Goal: Task Accomplishment & Management: Complete application form

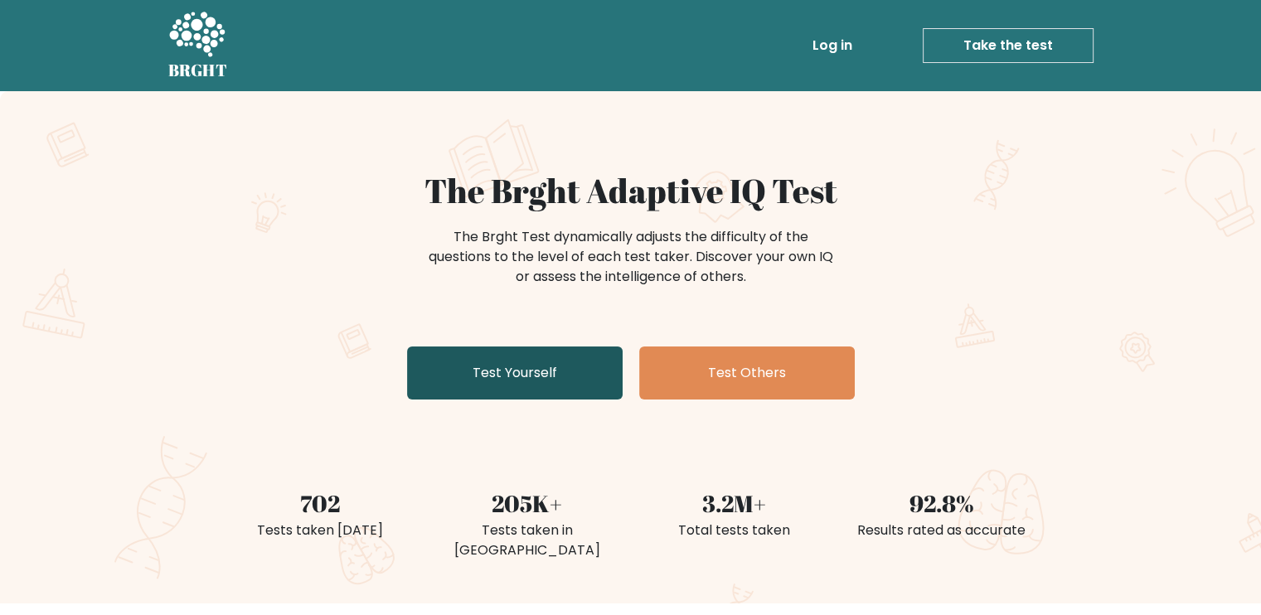
click at [511, 400] on link "Test Yourself" at bounding box center [515, 373] width 216 height 53
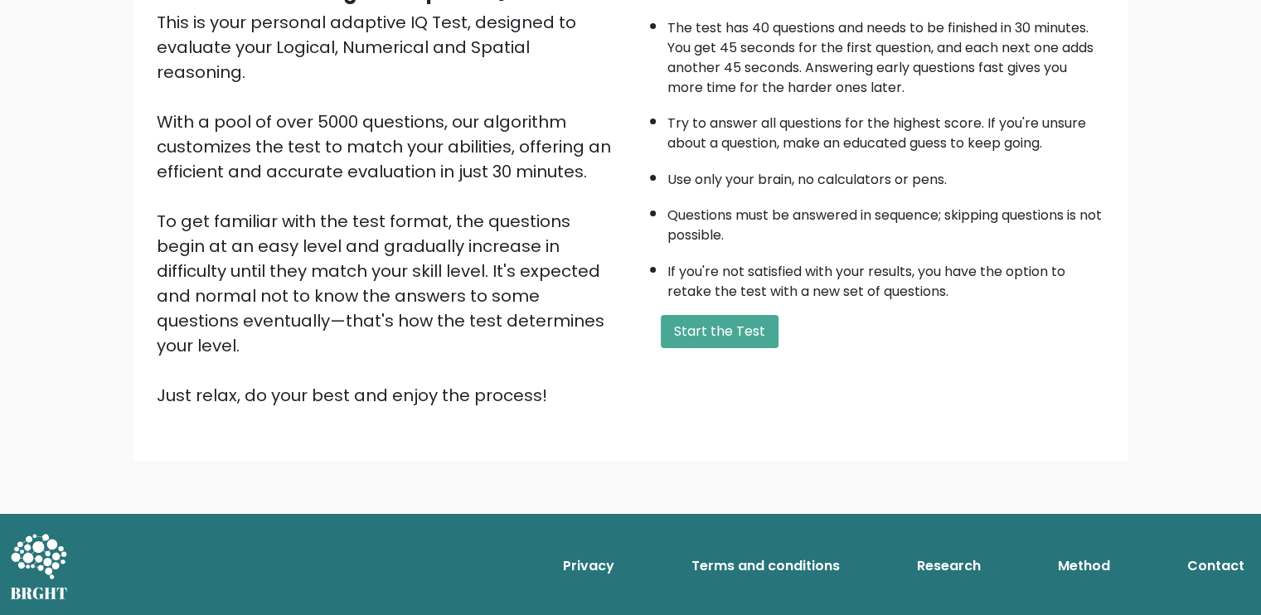
scroll to position [415, 0]
click at [762, 315] on button "Start the Test" at bounding box center [720, 331] width 118 height 33
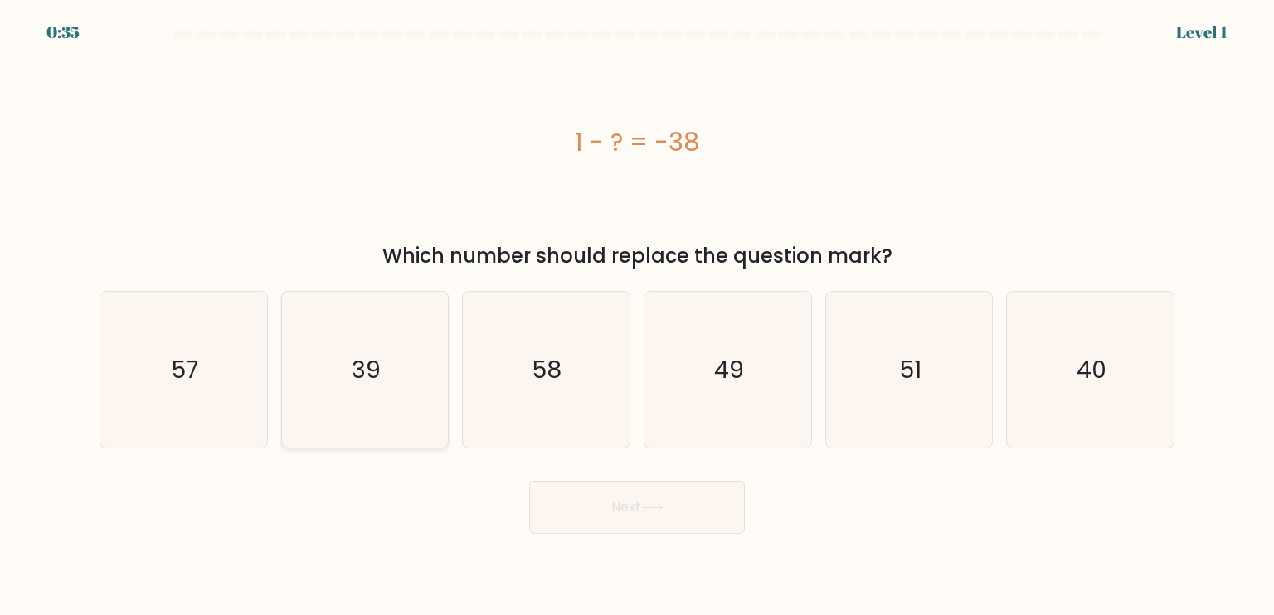
click at [357, 384] on text "39" at bounding box center [366, 368] width 29 height 33
click at [637, 316] on input "b. 39" at bounding box center [637, 312] width 1 height 8
radio input "true"
click at [655, 534] on button "Next" at bounding box center [637, 507] width 216 height 53
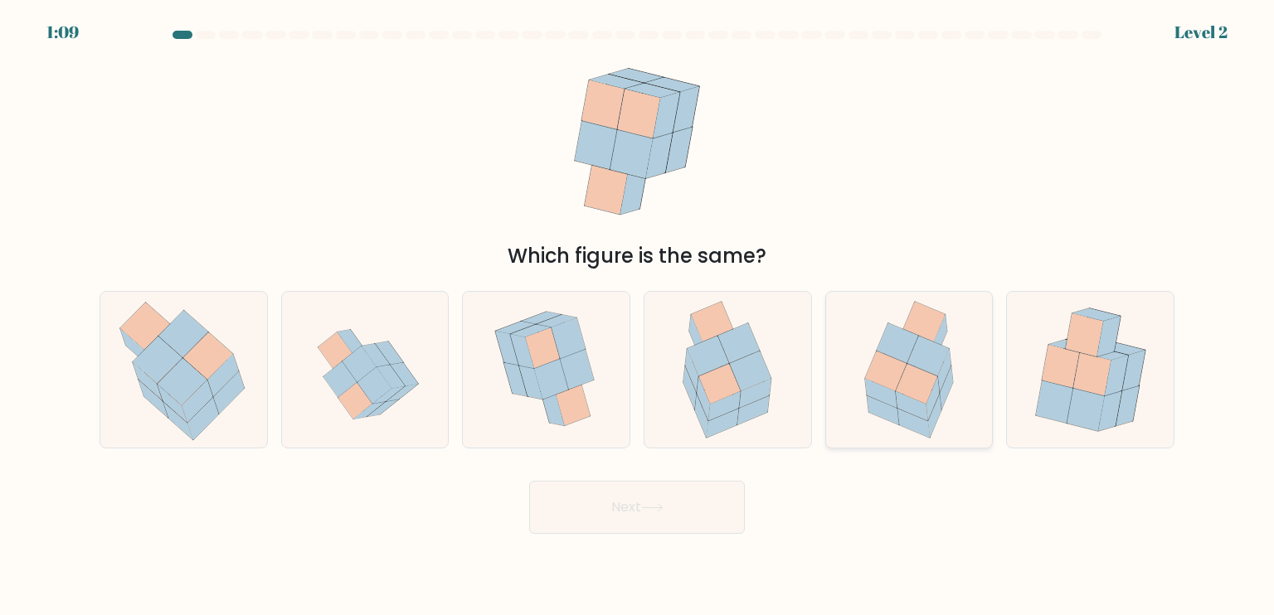
click at [922, 420] on icon at bounding box center [912, 405] width 32 height 29
click at [638, 316] on input "e." at bounding box center [637, 312] width 1 height 8
radio input "true"
click at [590, 527] on button "Next" at bounding box center [637, 507] width 216 height 53
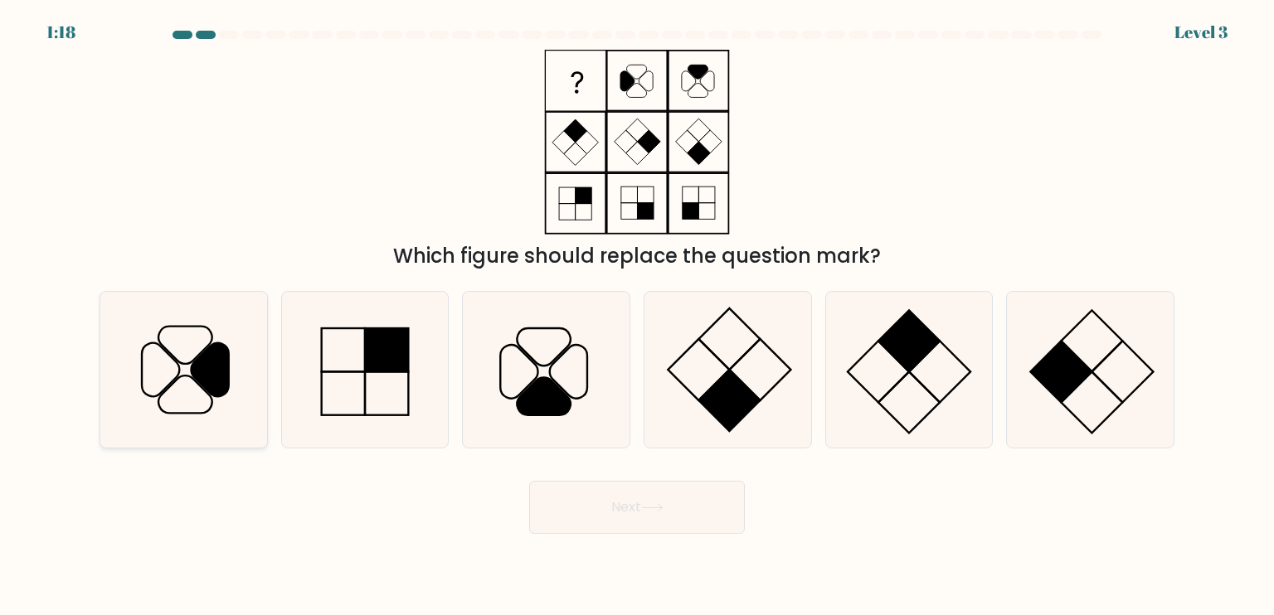
click at [160, 386] on icon at bounding box center [183, 370] width 156 height 156
click at [637, 316] on input "a." at bounding box center [637, 312] width 1 height 8
radio input "true"
click at [731, 529] on button "Next" at bounding box center [637, 507] width 216 height 53
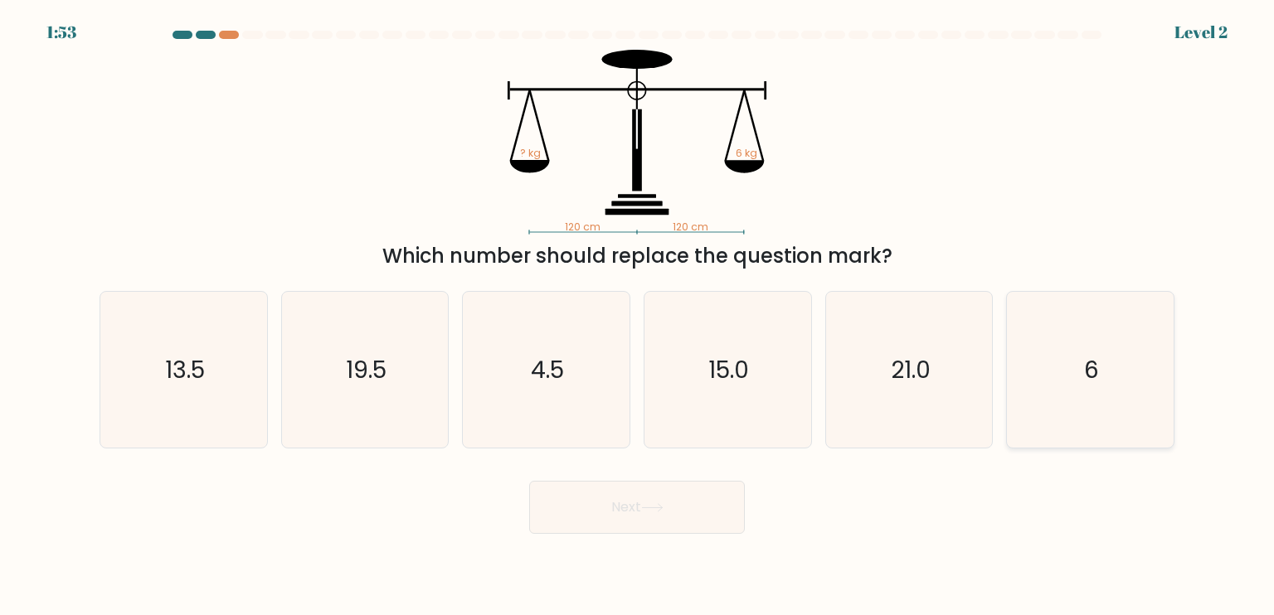
click at [1101, 391] on icon "6" at bounding box center [1090, 370] width 156 height 156
click at [638, 316] on input "f. 6" at bounding box center [637, 312] width 1 height 8
radio input "true"
click at [672, 517] on button "Next" at bounding box center [637, 507] width 216 height 53
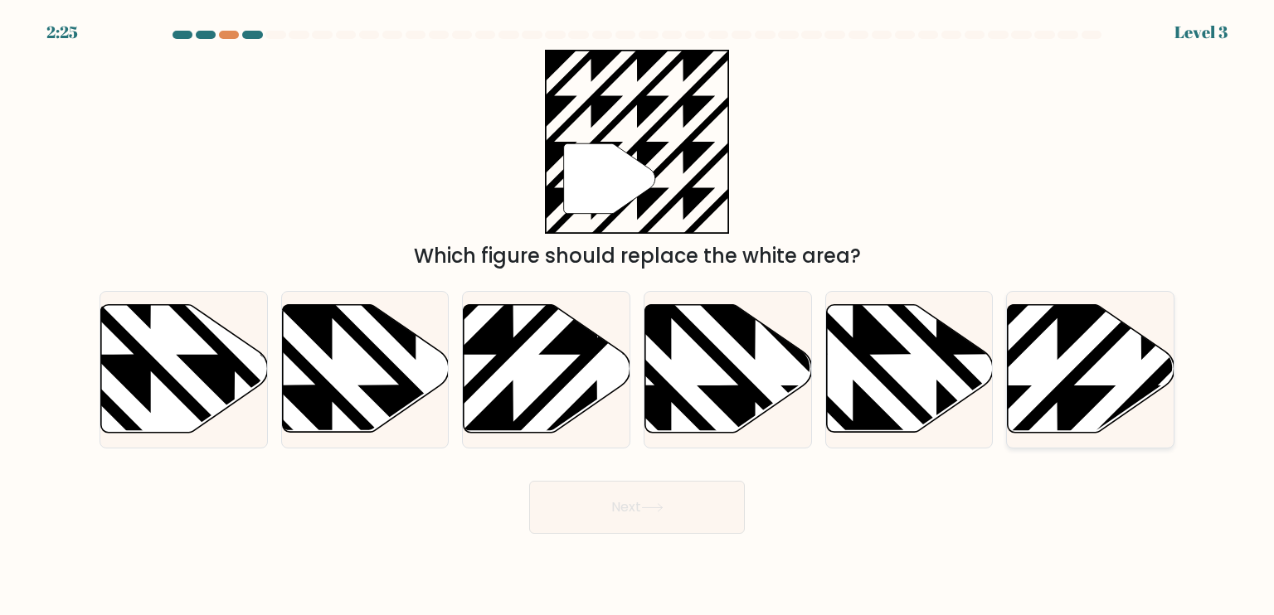
click at [1068, 382] on icon at bounding box center [1141, 302] width 336 height 336
click at [638, 316] on input "f." at bounding box center [637, 312] width 1 height 8
radio input "true"
click at [624, 510] on button "Next" at bounding box center [637, 507] width 216 height 53
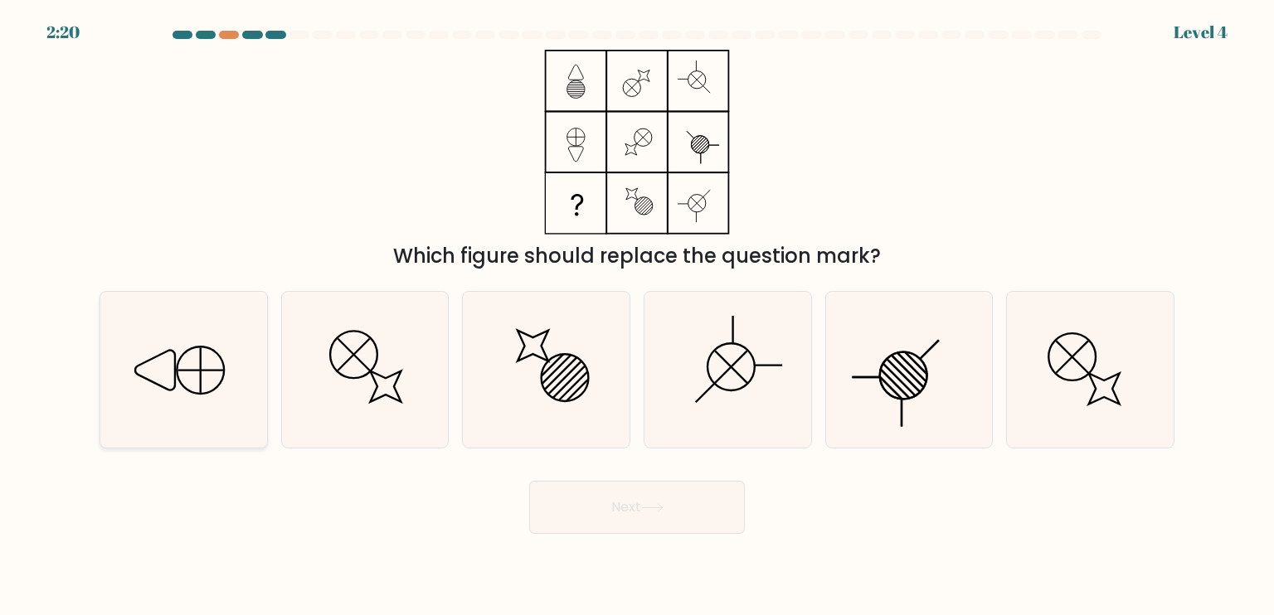
click at [209, 391] on icon at bounding box center [183, 370] width 156 height 156
click at [637, 316] on input "a." at bounding box center [637, 312] width 1 height 8
radio input "true"
click at [613, 513] on button "Next" at bounding box center [637, 507] width 216 height 53
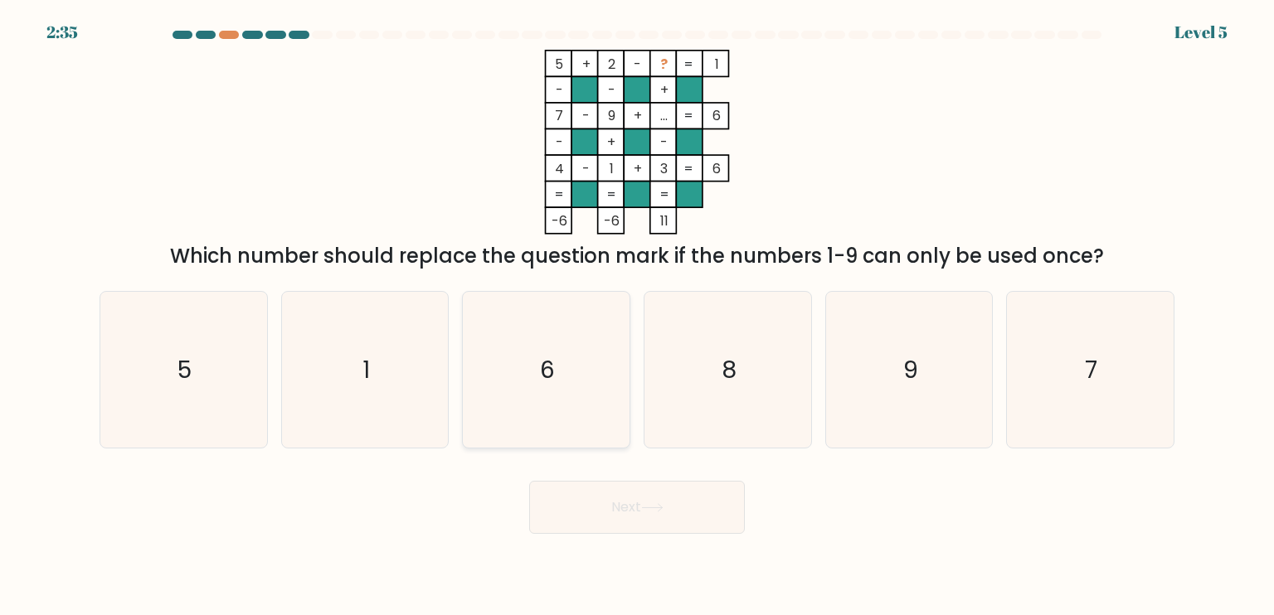
click at [549, 374] on text "6" at bounding box center [548, 368] width 15 height 33
click at [637, 316] on input "c. 6" at bounding box center [637, 312] width 1 height 8
radio input "true"
click at [611, 534] on button "Next" at bounding box center [637, 507] width 216 height 53
click at [602, 523] on button "Next" at bounding box center [637, 507] width 216 height 53
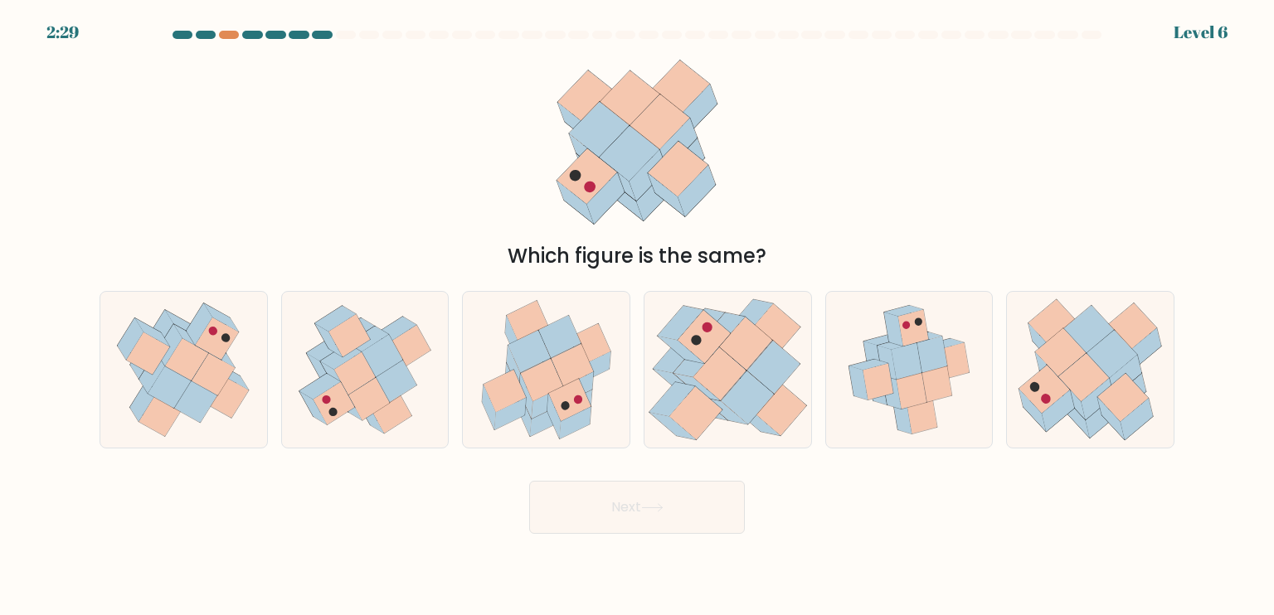
click at [610, 518] on button "Next" at bounding box center [637, 507] width 216 height 53
click at [385, 184] on div "Which figure is the same?" at bounding box center [637, 160] width 1095 height 221
click at [922, 391] on icon at bounding box center [911, 390] width 31 height 36
click at [638, 316] on input "e." at bounding box center [637, 312] width 1 height 8
radio input "true"
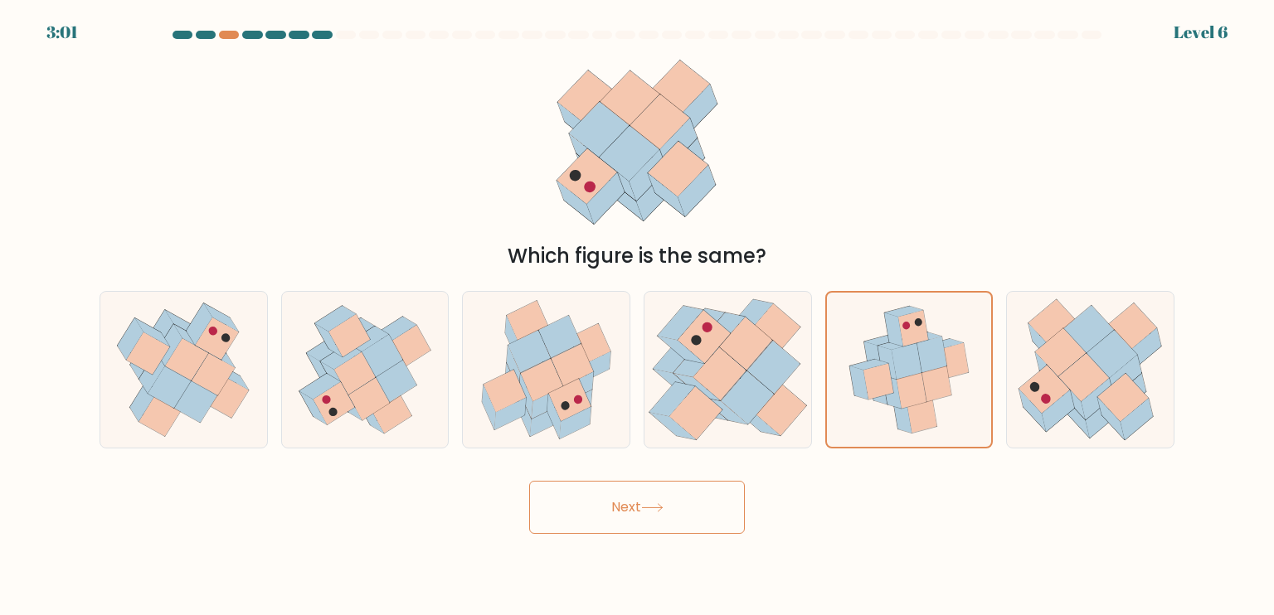
click at [610, 529] on button "Next" at bounding box center [637, 507] width 216 height 53
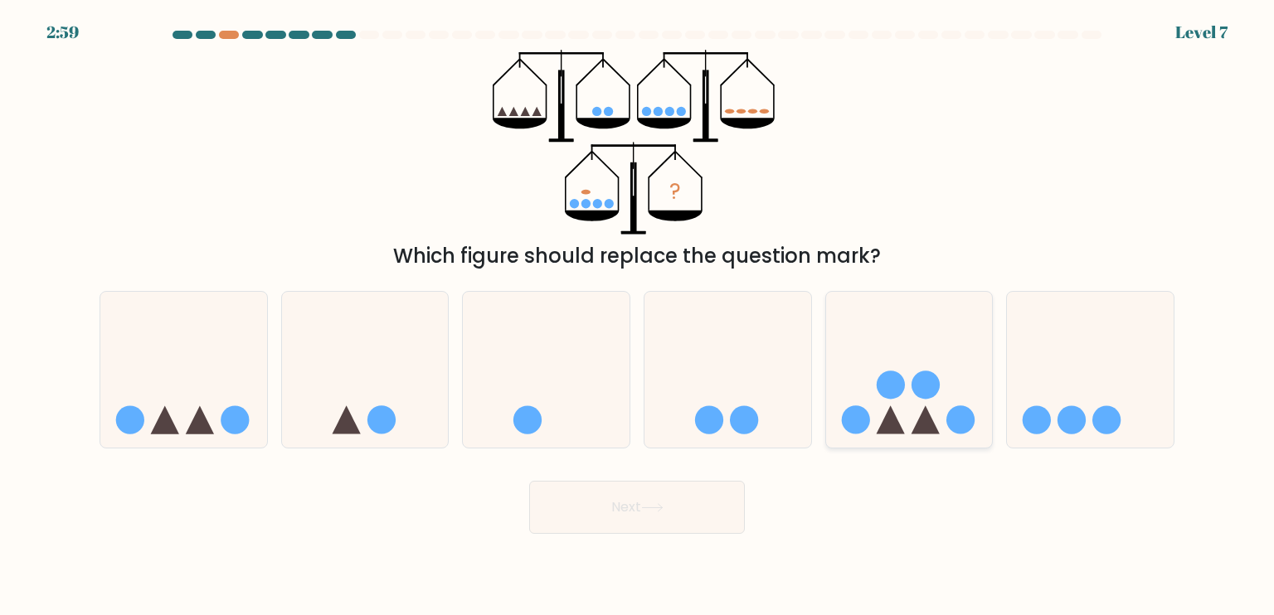
click at [902, 363] on icon at bounding box center [909, 370] width 167 height 138
click at [638, 316] on input "e." at bounding box center [637, 312] width 1 height 8
radio input "true"
click at [682, 521] on button "Next" at bounding box center [637, 507] width 216 height 53
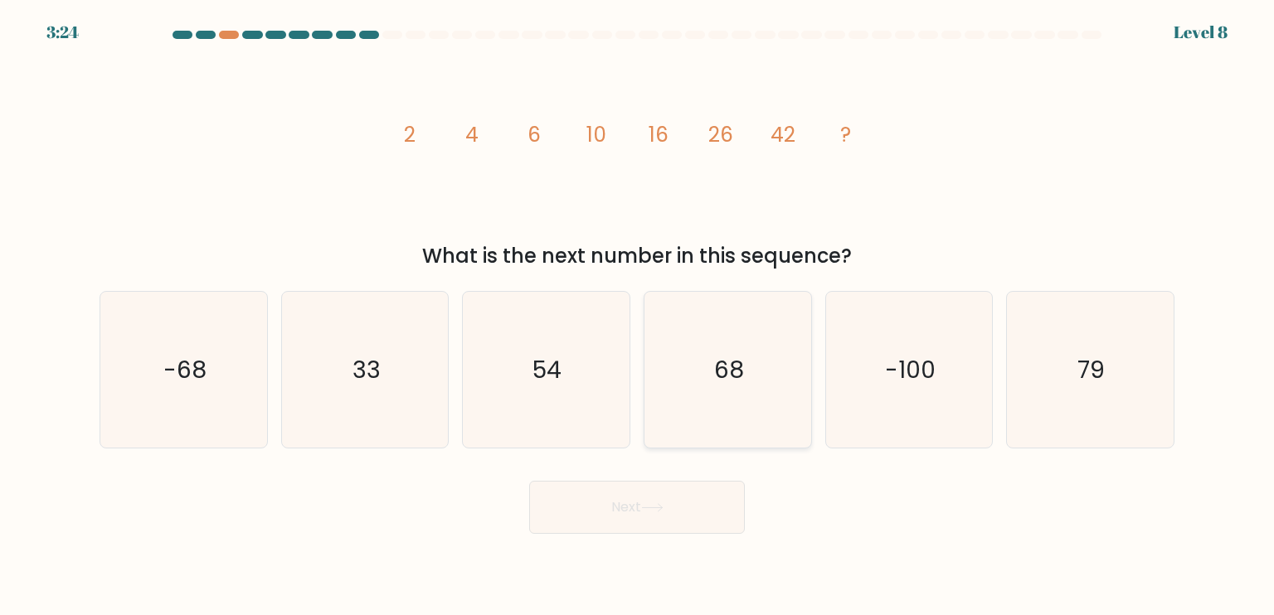
click at [801, 387] on icon "68" at bounding box center [727, 370] width 156 height 156
click at [638, 316] on input "d. 68" at bounding box center [637, 312] width 1 height 8
radio input "true"
click at [663, 497] on button "Next" at bounding box center [637, 507] width 216 height 53
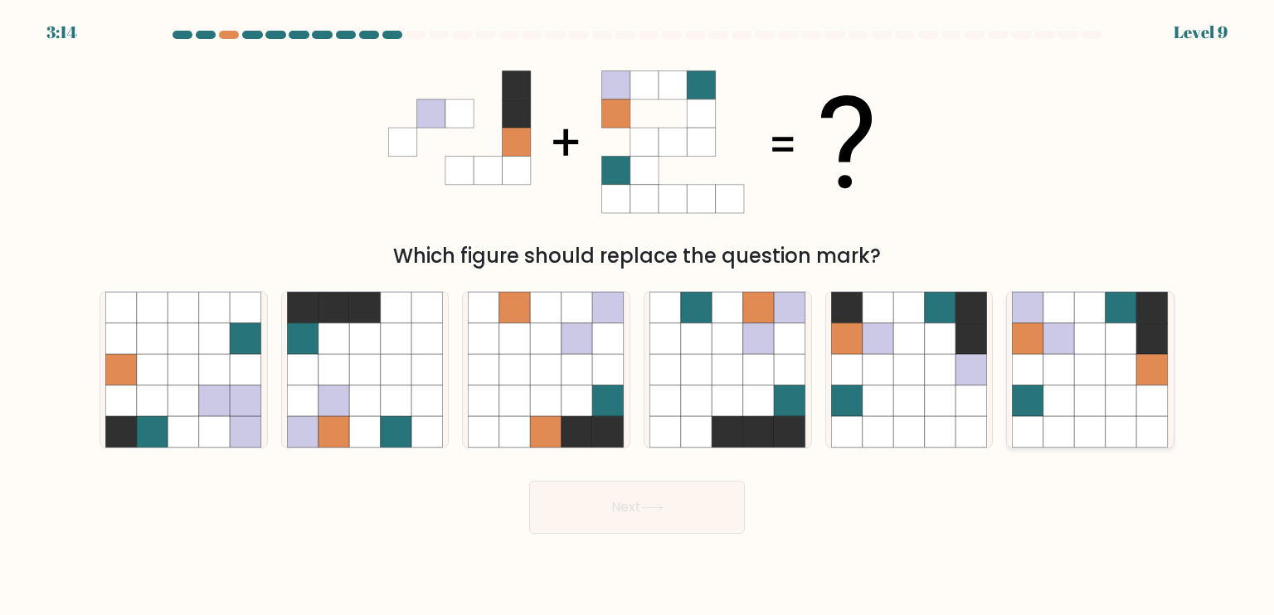
click at [1073, 417] on icon at bounding box center [1059, 402] width 32 height 32
click at [638, 316] on input "f." at bounding box center [637, 312] width 1 height 8
radio input "true"
click at [673, 530] on button "Next" at bounding box center [637, 507] width 216 height 53
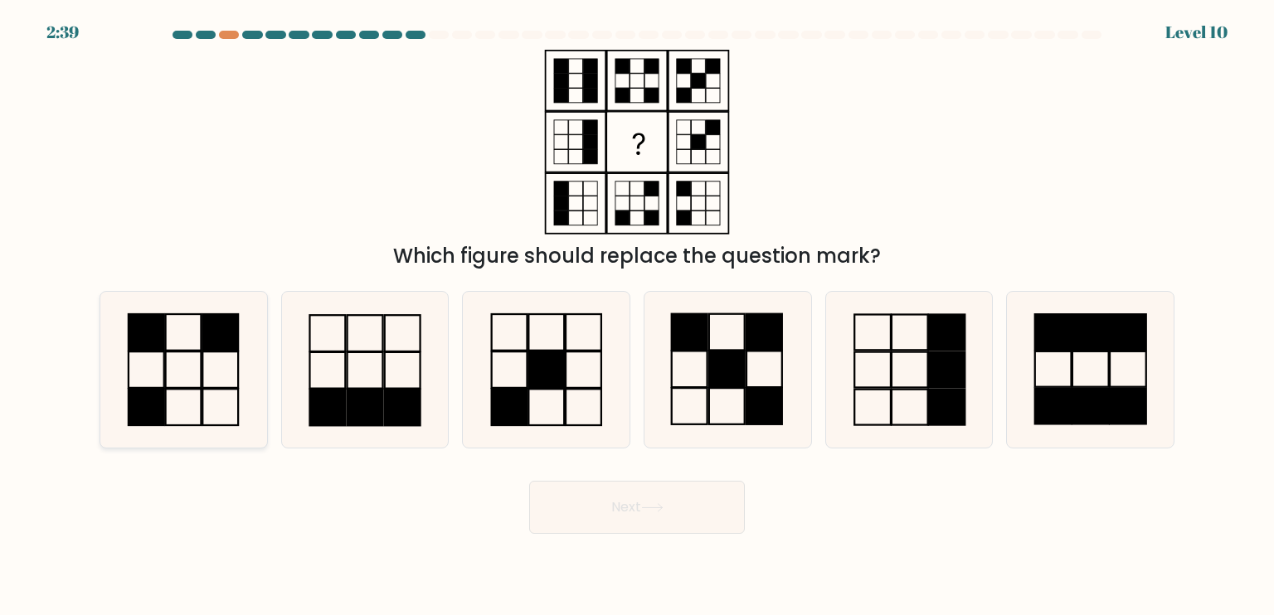
click at [189, 381] on icon at bounding box center [183, 370] width 156 height 156
click at [637, 316] on input "a." at bounding box center [637, 312] width 1 height 8
radio input "true"
click at [682, 523] on button "Next" at bounding box center [637, 507] width 216 height 53
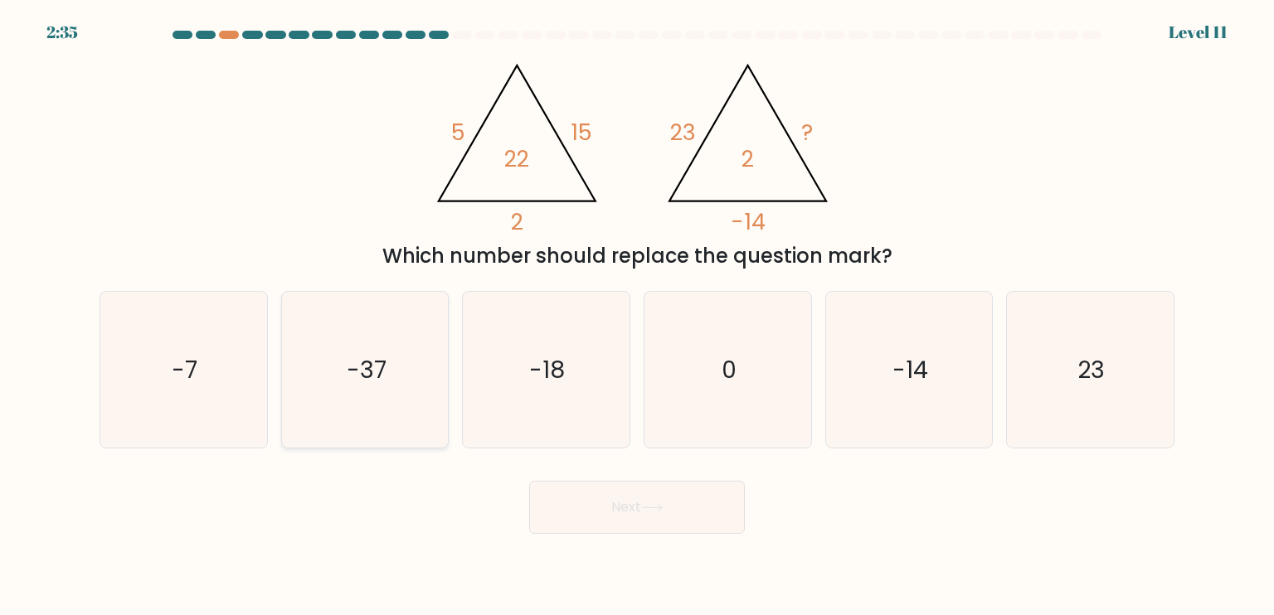
click at [417, 359] on icon "-37" at bounding box center [365, 370] width 156 height 156
click at [637, 316] on input "b. -37" at bounding box center [637, 312] width 1 height 8
radio input "true"
click at [618, 523] on button "Next" at bounding box center [637, 507] width 216 height 53
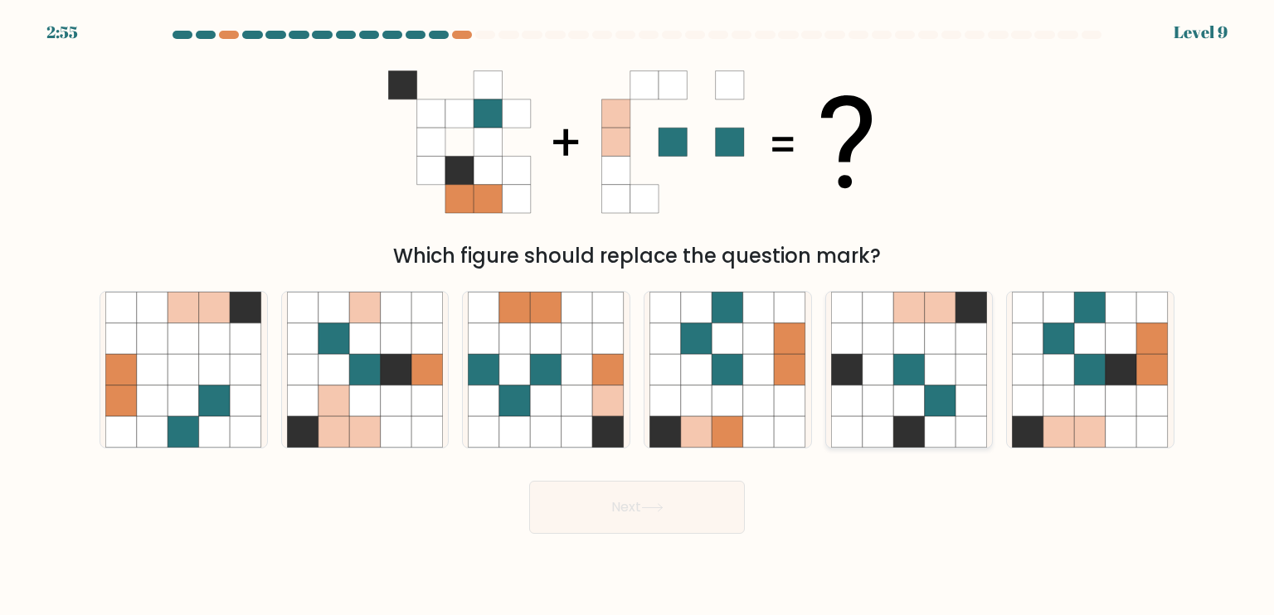
click at [959, 331] on icon at bounding box center [909, 370] width 156 height 156
click at [638, 316] on input "e." at bounding box center [637, 312] width 1 height 8
radio input "true"
click at [601, 533] on button "Next" at bounding box center [637, 507] width 216 height 53
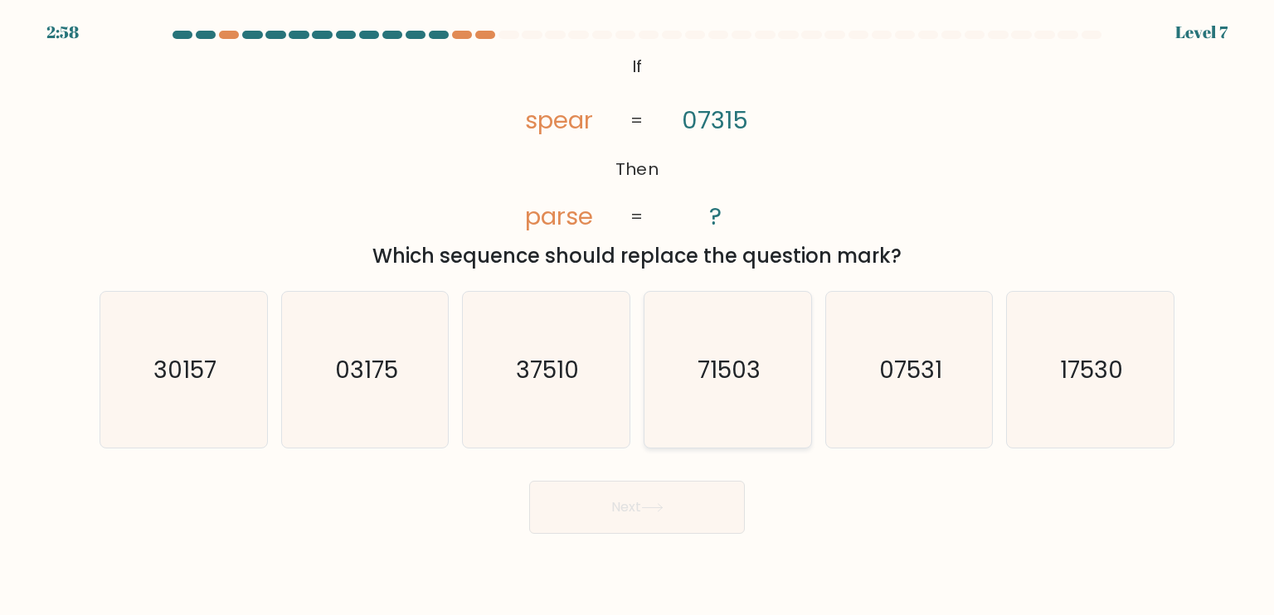
click at [755, 413] on icon "71503" at bounding box center [727, 370] width 156 height 156
click at [638, 316] on input "d. 71503" at bounding box center [637, 312] width 1 height 8
radio input "true"
click at [687, 520] on button "Next" at bounding box center [637, 507] width 216 height 53
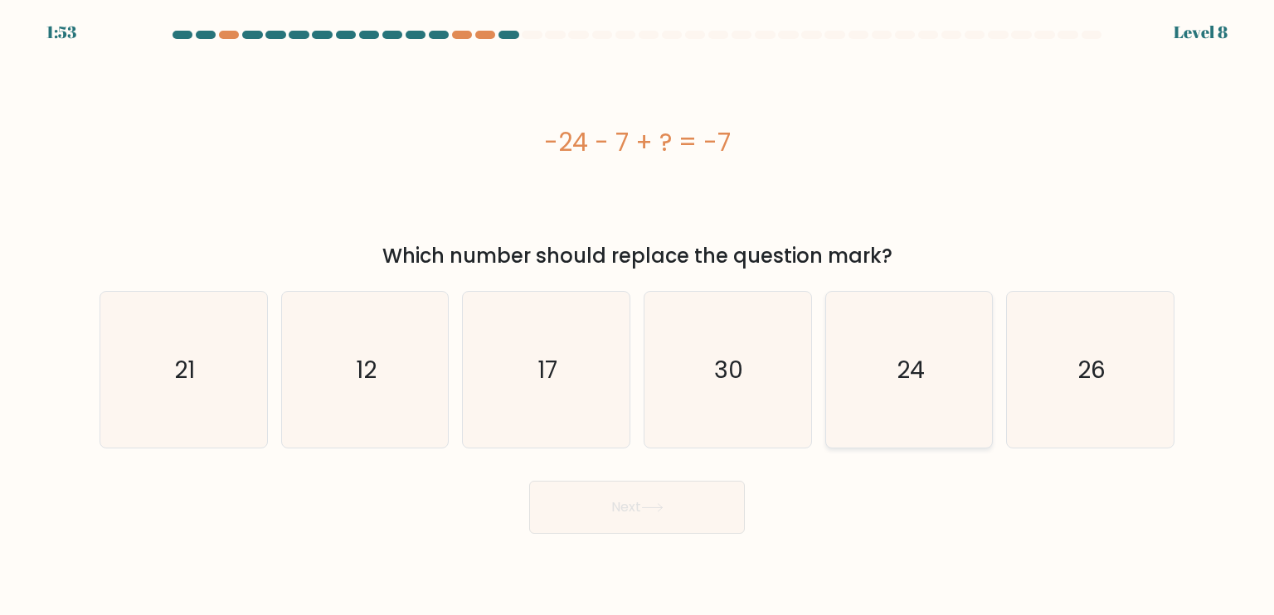
click at [932, 426] on icon "24" at bounding box center [909, 370] width 156 height 156
click at [638, 316] on input "e. 24" at bounding box center [637, 312] width 1 height 8
radio input "true"
click at [614, 560] on body "1:52 Level 8 a." at bounding box center [637, 307] width 1274 height 615
click at [617, 534] on button "Next" at bounding box center [637, 507] width 216 height 53
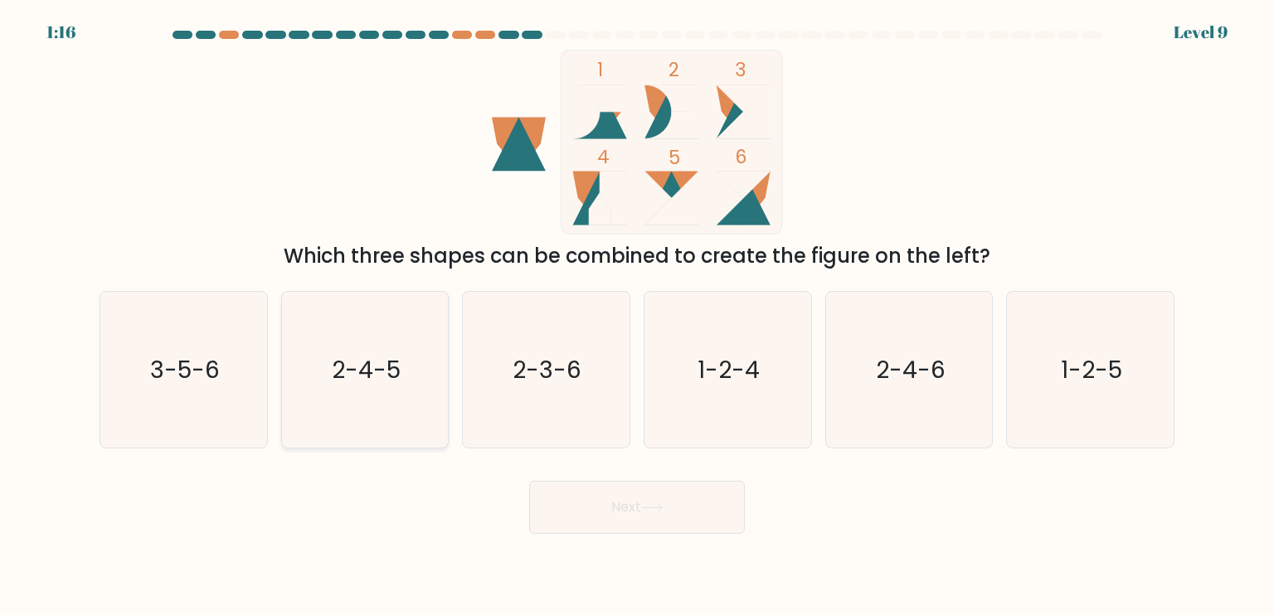
click at [308, 391] on icon "2-4-5" at bounding box center [365, 370] width 156 height 156
click at [637, 316] on input "b. 2-4-5" at bounding box center [637, 312] width 1 height 8
radio input "true"
click at [630, 517] on button "Next" at bounding box center [637, 507] width 216 height 53
click at [620, 502] on button "Next" at bounding box center [637, 507] width 216 height 53
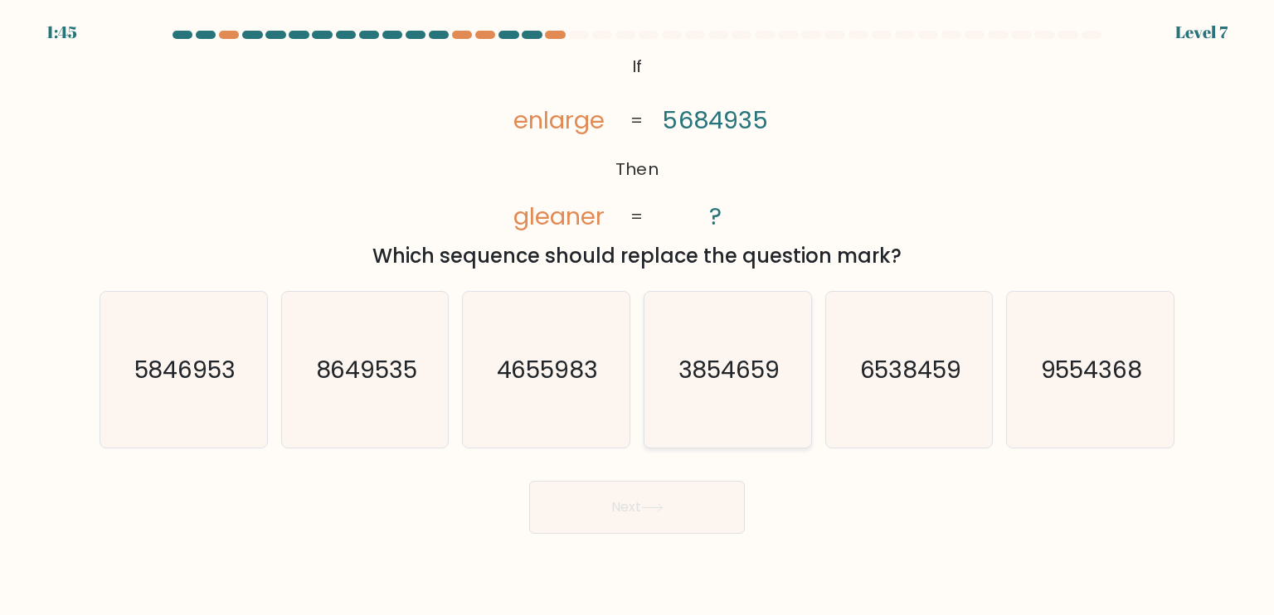
click at [726, 386] on text "3854659" at bounding box center [729, 368] width 102 height 33
click at [638, 316] on input "d. 3854659" at bounding box center [637, 312] width 1 height 8
radio input "true"
click at [636, 491] on div "Next" at bounding box center [637, 501] width 1095 height 66
click at [609, 512] on button "Next" at bounding box center [637, 507] width 216 height 53
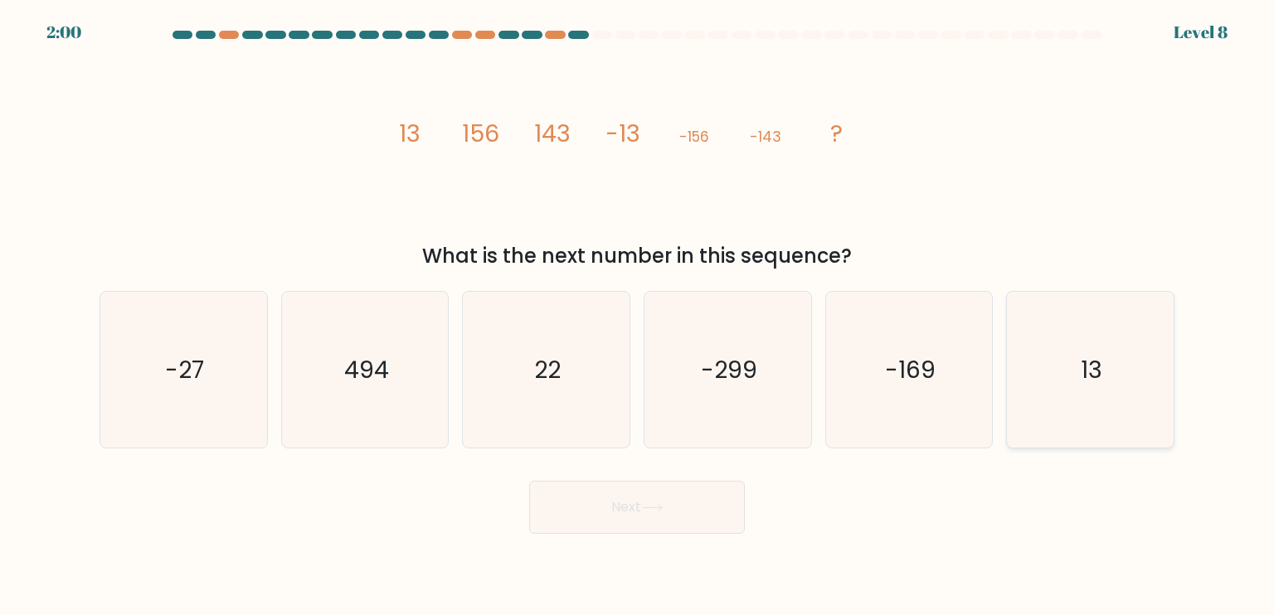
click at [1082, 401] on icon "13" at bounding box center [1090, 370] width 156 height 156
click at [638, 316] on input "f. 13" at bounding box center [637, 312] width 1 height 8
radio input "true"
click at [712, 522] on button "Next" at bounding box center [637, 507] width 216 height 53
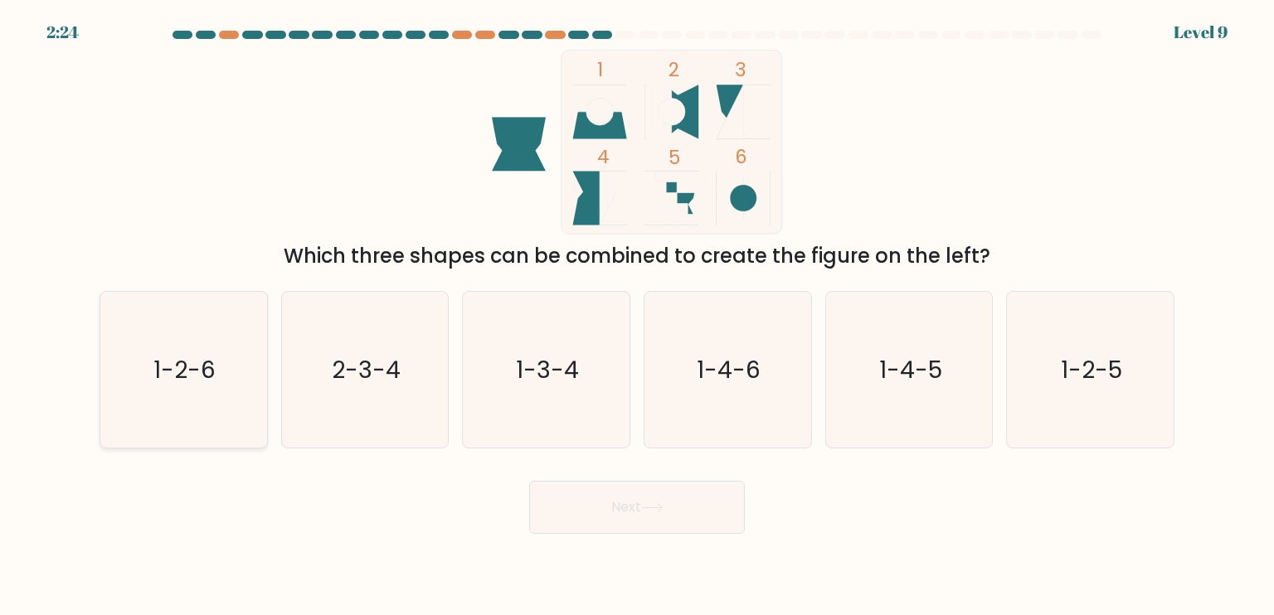
click at [186, 397] on icon "1-2-6" at bounding box center [183, 370] width 156 height 156
click at [637, 316] on input "a. 1-2-6" at bounding box center [637, 312] width 1 height 8
radio input "true"
click at [693, 521] on button "Next" at bounding box center [637, 507] width 216 height 53
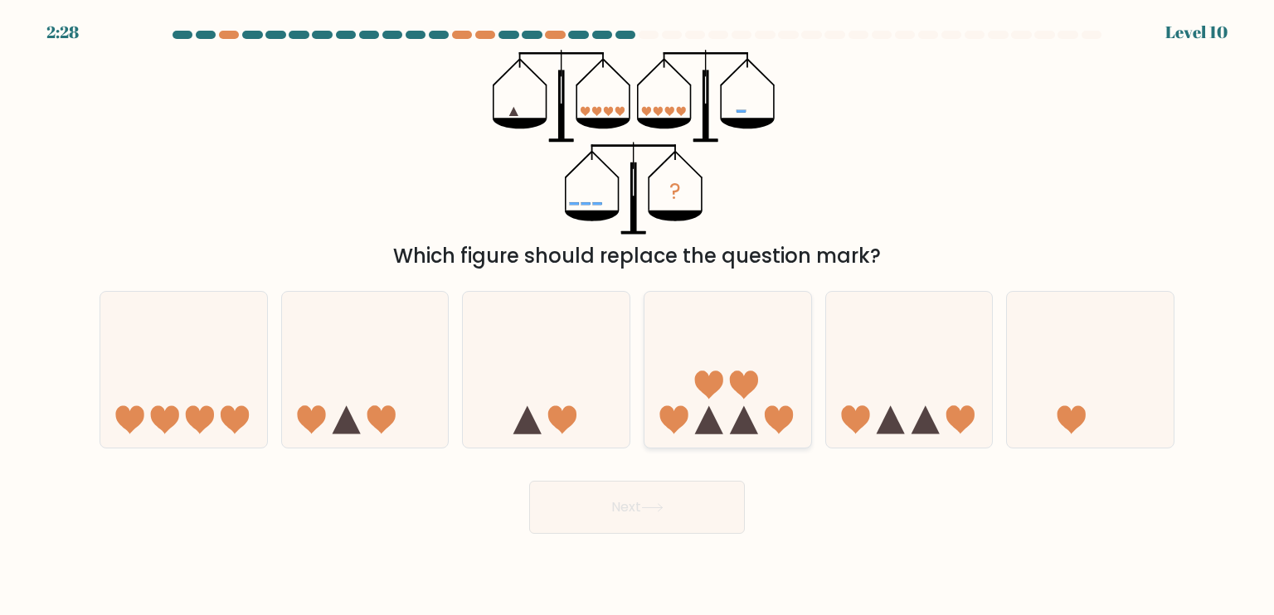
click at [738, 413] on icon at bounding box center [727, 370] width 167 height 138
click at [638, 316] on input "d." at bounding box center [637, 312] width 1 height 8
radio input "true"
click at [680, 515] on button "Next" at bounding box center [637, 507] width 216 height 53
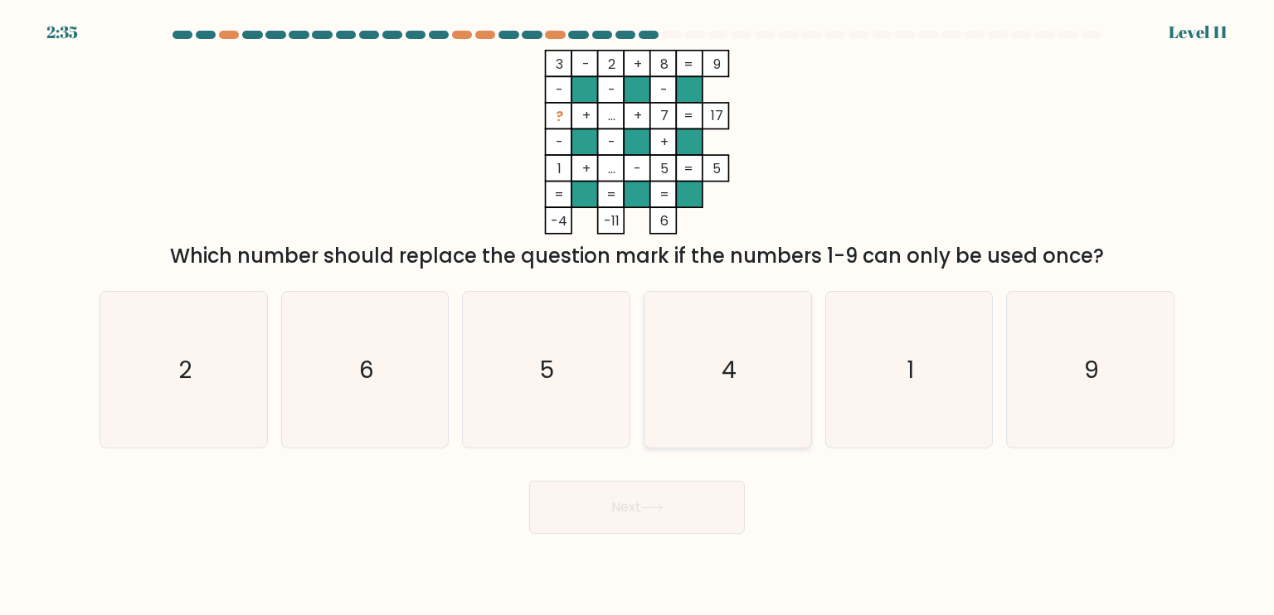
drag, startPoint x: 754, startPoint y: 371, endPoint x: 723, endPoint y: 442, distance: 77.6
click at [755, 371] on icon "4" at bounding box center [727, 370] width 156 height 156
click at [638, 316] on input "d. 4" at bounding box center [637, 312] width 1 height 8
radio input "true"
click at [643, 520] on button "Next" at bounding box center [637, 507] width 216 height 53
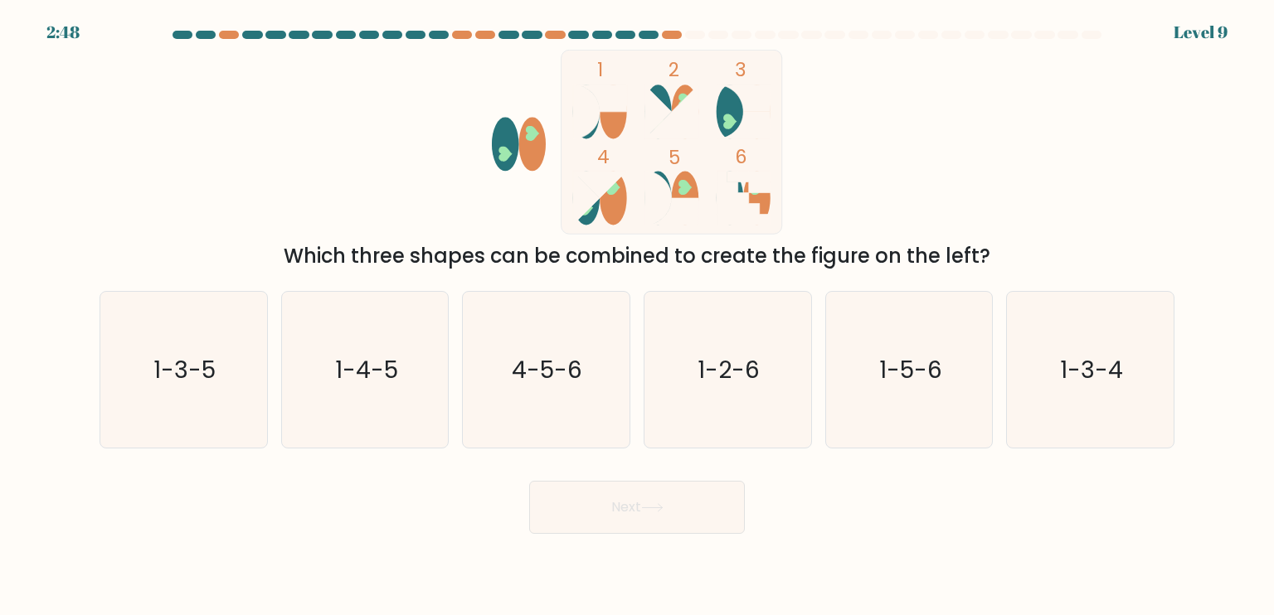
click at [594, 113] on icon at bounding box center [586, 112] width 27 height 54
click at [919, 404] on icon "1-5-6" at bounding box center [909, 370] width 156 height 156
click at [638, 316] on input "e. 1-5-6" at bounding box center [637, 312] width 1 height 8
radio input "true"
click at [679, 514] on button "Next" at bounding box center [637, 507] width 216 height 53
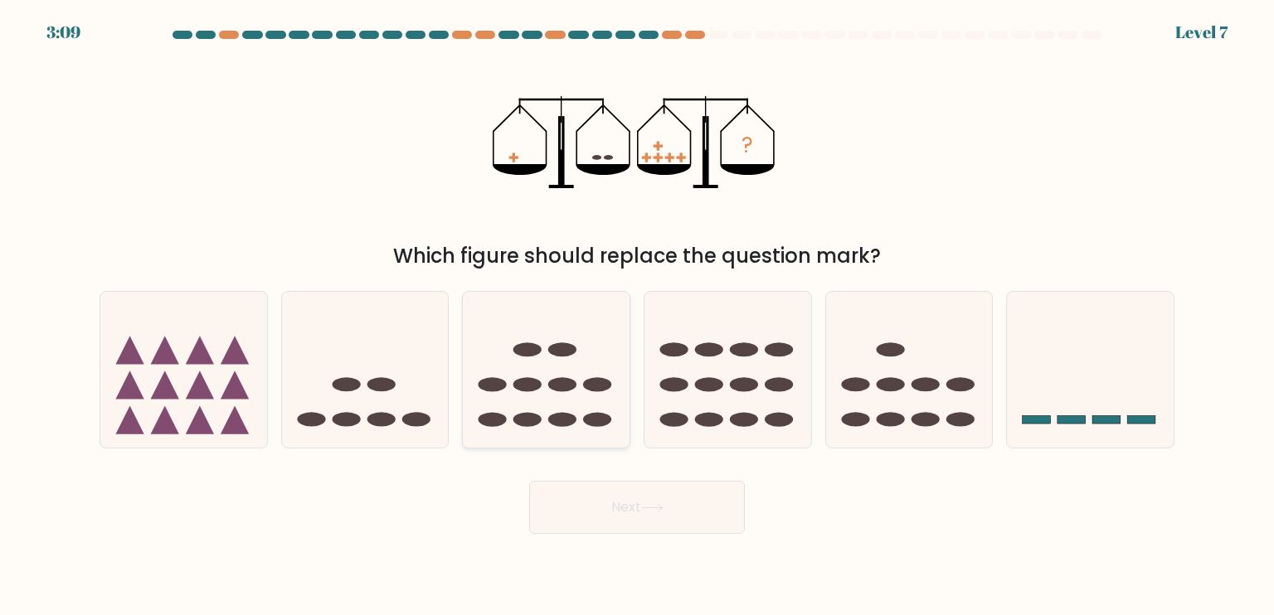
click at [584, 348] on icon at bounding box center [546, 370] width 167 height 138
click at [637, 316] on input "c." at bounding box center [637, 312] width 1 height 8
radio input "true"
click at [594, 514] on button "Next" at bounding box center [637, 507] width 216 height 53
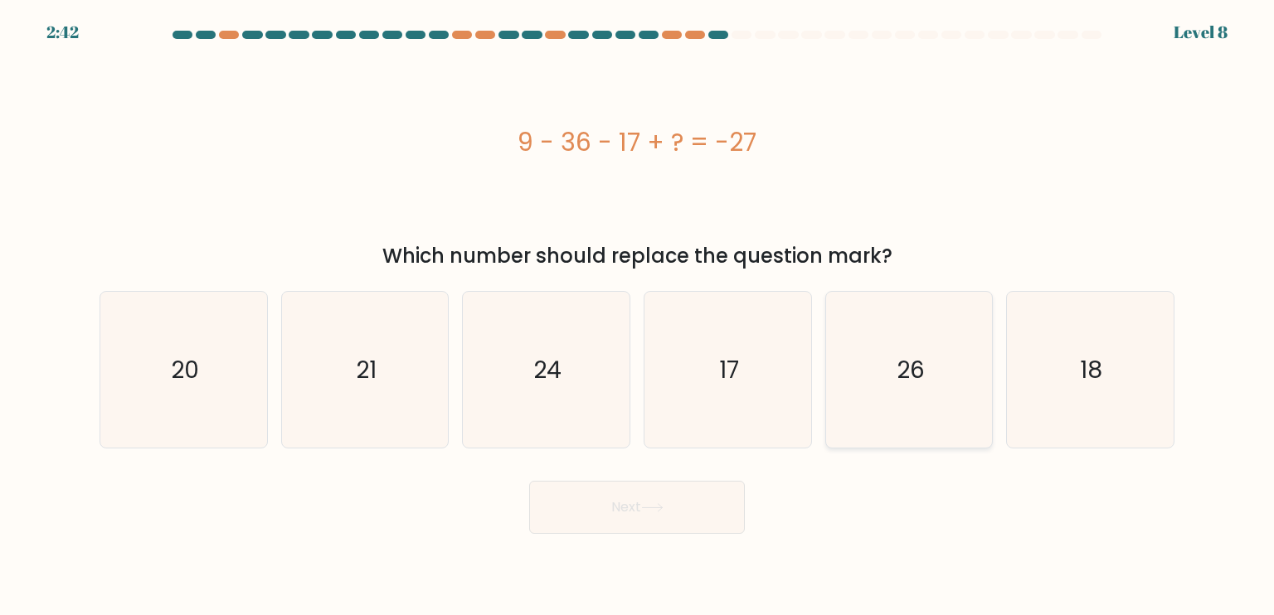
click at [898, 386] on text "26" at bounding box center [910, 368] width 28 height 33
click at [638, 316] on input "e. 26" at bounding box center [637, 312] width 1 height 8
radio input "true"
click at [633, 519] on button "Next" at bounding box center [637, 507] width 216 height 53
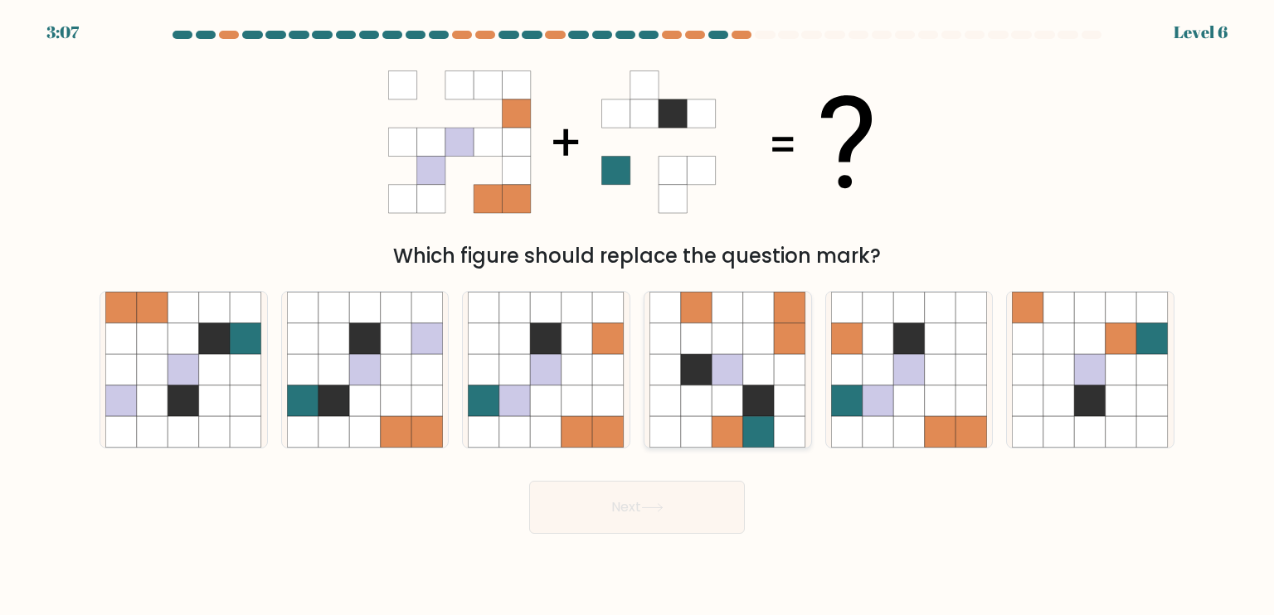
click at [683, 400] on icon at bounding box center [697, 402] width 32 height 32
click at [638, 316] on input "d." at bounding box center [637, 312] width 1 height 8
radio input "true"
click at [766, 399] on icon at bounding box center [758, 400] width 31 height 31
click at [638, 316] on input "d." at bounding box center [637, 312] width 1 height 8
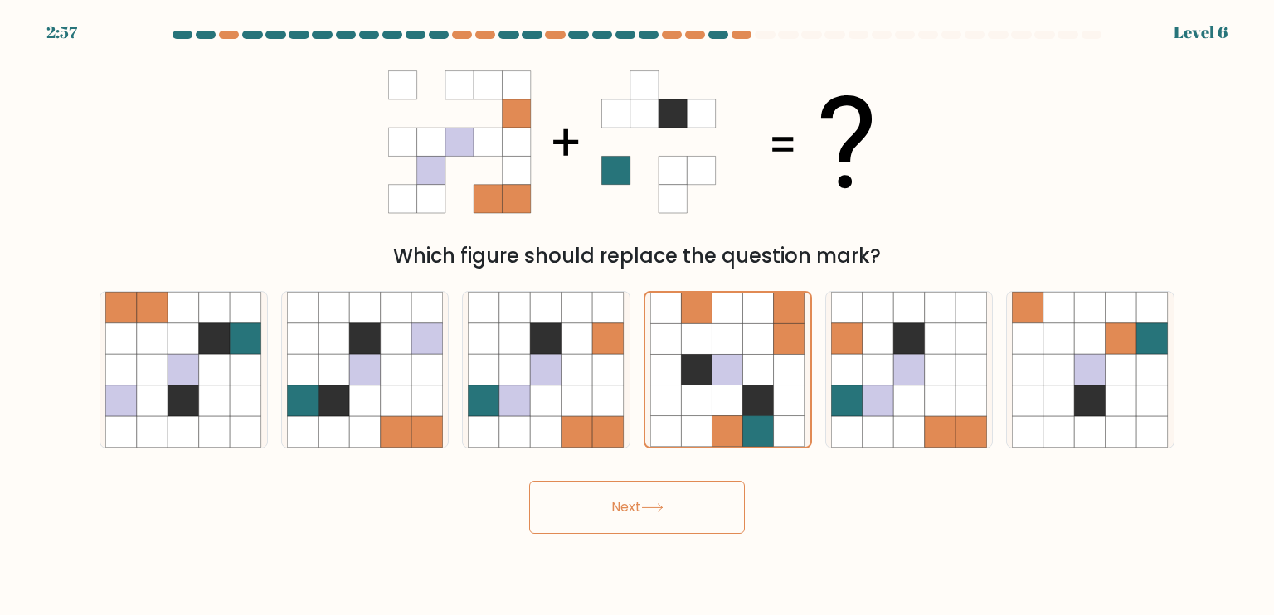
click at [693, 520] on button "Next" at bounding box center [637, 507] width 216 height 53
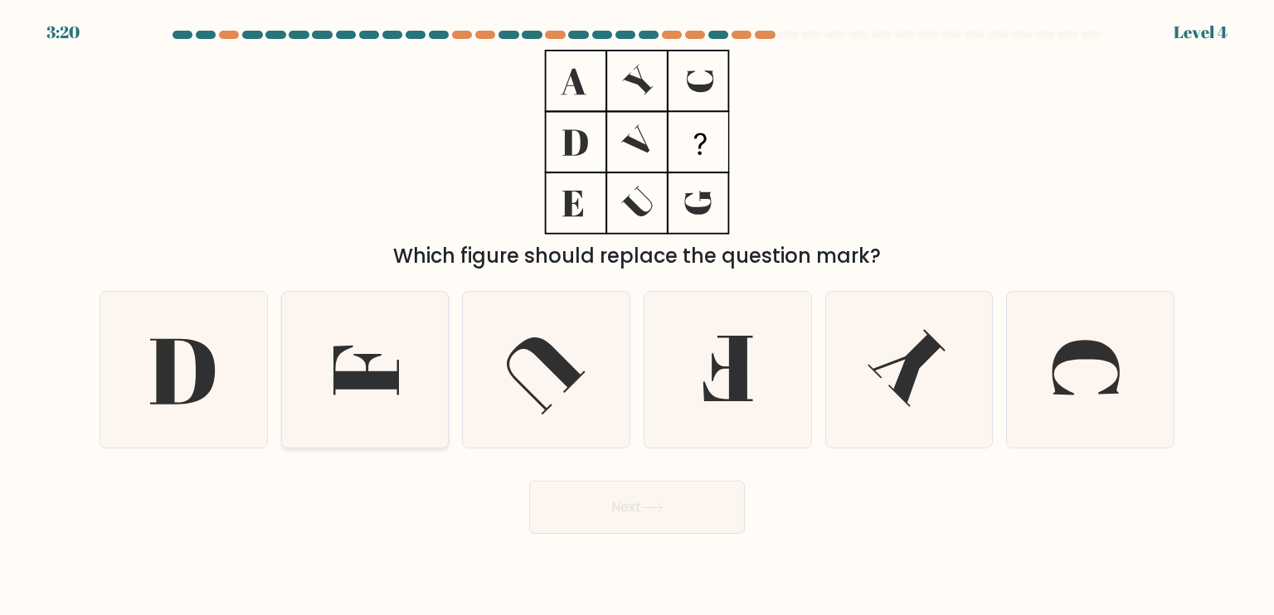
click at [379, 379] on icon at bounding box center [365, 370] width 156 height 156
click at [637, 316] on input "b." at bounding box center [637, 312] width 1 height 8
radio input "true"
click at [636, 527] on button "Next" at bounding box center [637, 507] width 216 height 53
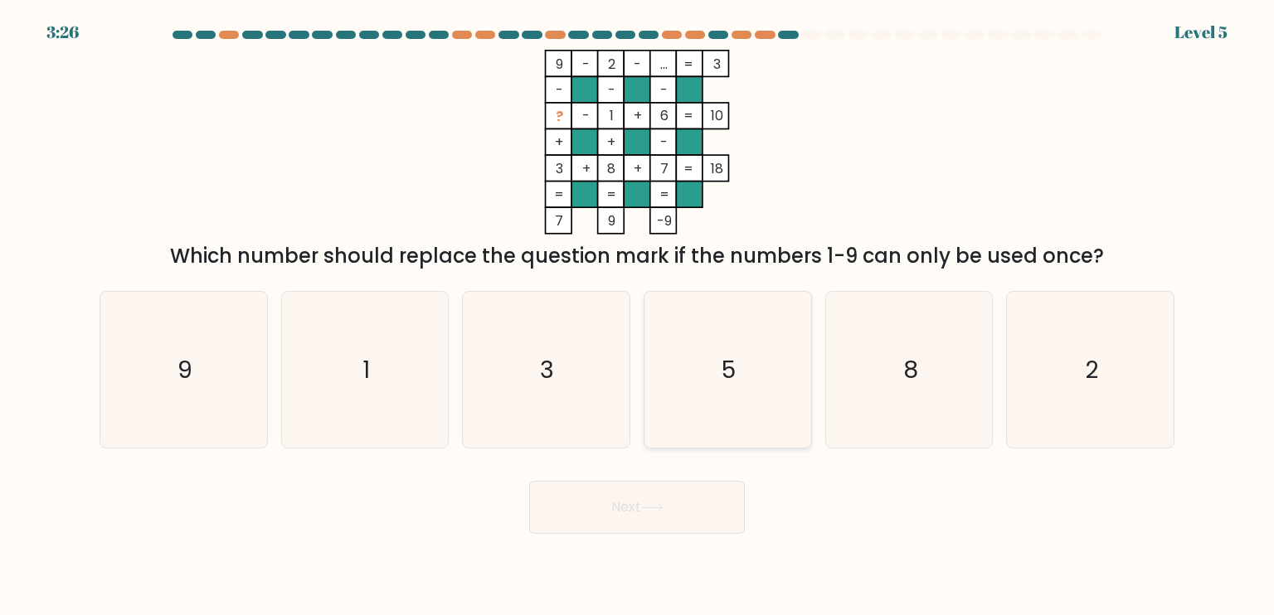
click at [734, 344] on icon "5" at bounding box center [727, 370] width 156 height 156
click at [638, 316] on input "d. 5" at bounding box center [637, 312] width 1 height 8
radio input "true"
drag, startPoint x: 658, startPoint y: 555, endPoint x: 662, endPoint y: 546, distance: 9.7
click at [659, 550] on body "3:26 Level 5" at bounding box center [637, 307] width 1274 height 615
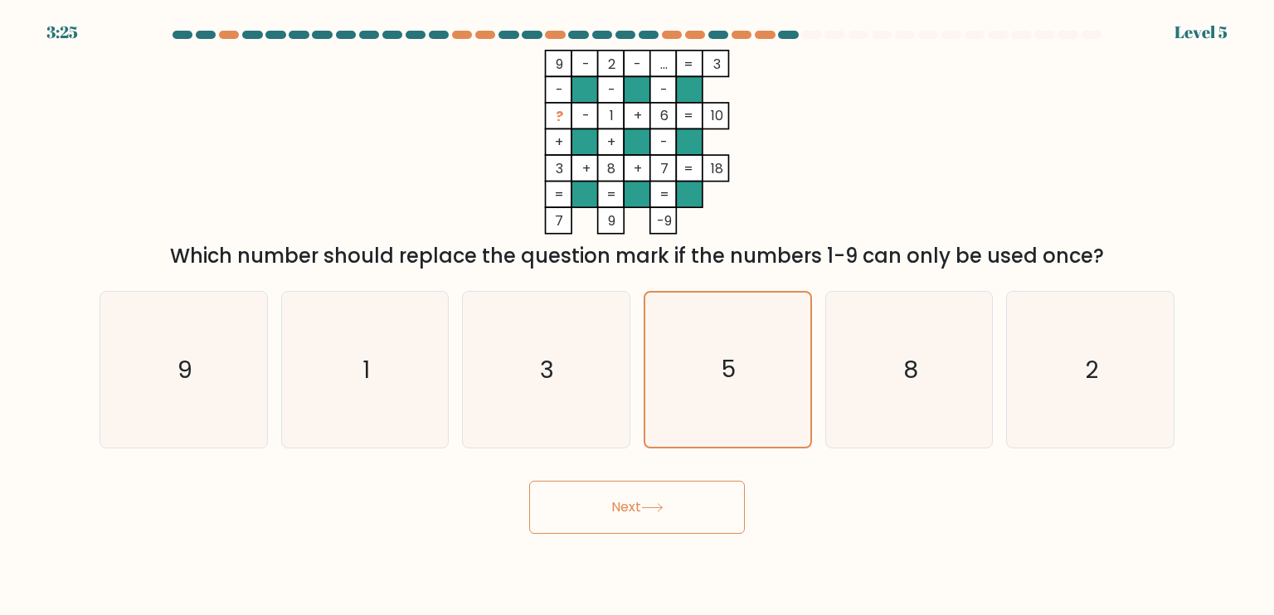
click at [663, 533] on button "Next" at bounding box center [637, 507] width 216 height 53
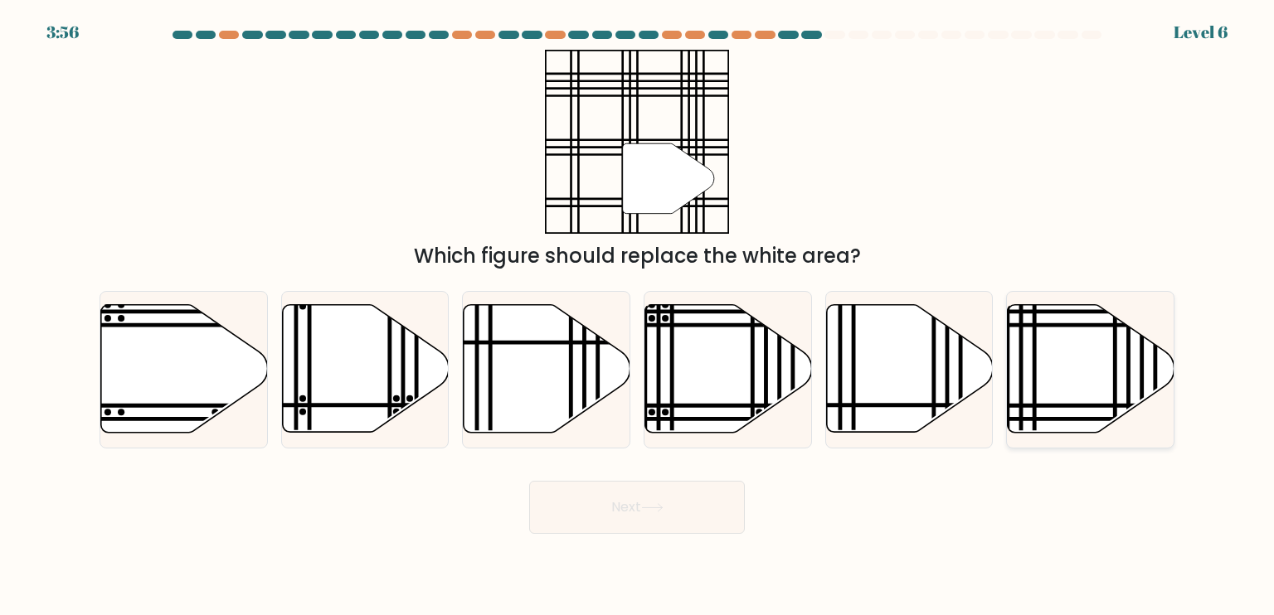
click at [1101, 390] on icon at bounding box center [1090, 369] width 167 height 128
click at [638, 316] on input "f." at bounding box center [637, 312] width 1 height 8
radio input "true"
drag, startPoint x: 643, startPoint y: 532, endPoint x: 616, endPoint y: 536, distance: 27.7
click at [644, 531] on button "Next" at bounding box center [637, 507] width 216 height 53
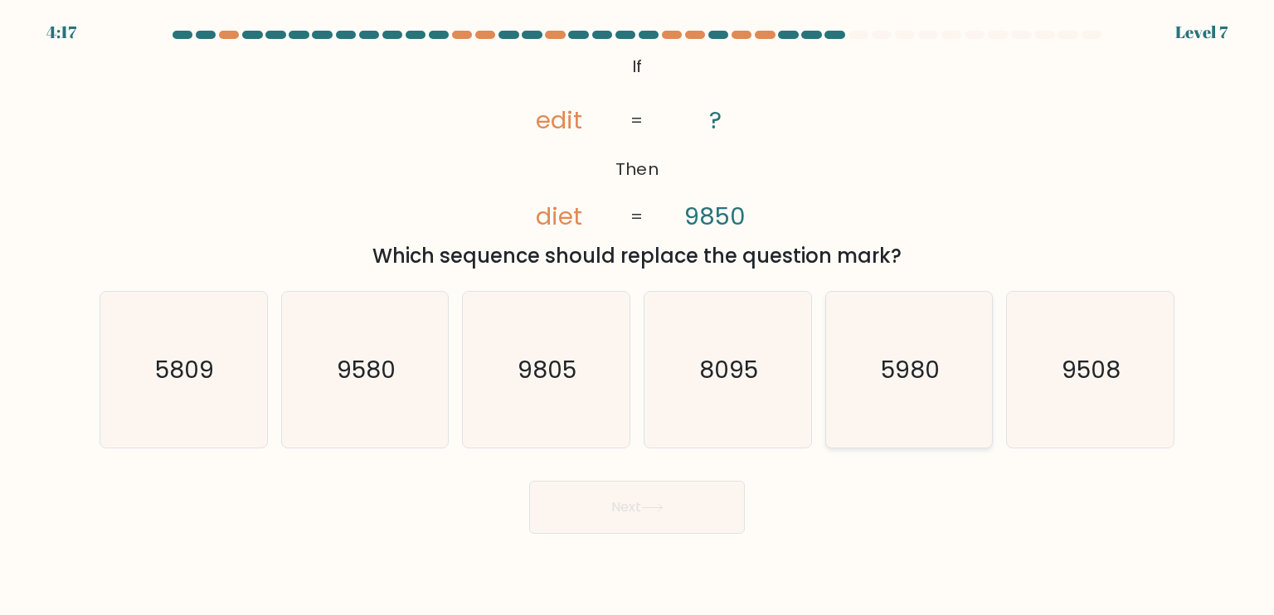
click at [892, 383] on text "5980" at bounding box center [910, 368] width 59 height 33
click at [638, 316] on input "e. 5980" at bounding box center [637, 312] width 1 height 8
radio input "true"
click at [687, 552] on body "4:09 Level 7 If" at bounding box center [637, 307] width 1274 height 615
click at [657, 515] on button "Next" at bounding box center [637, 507] width 216 height 53
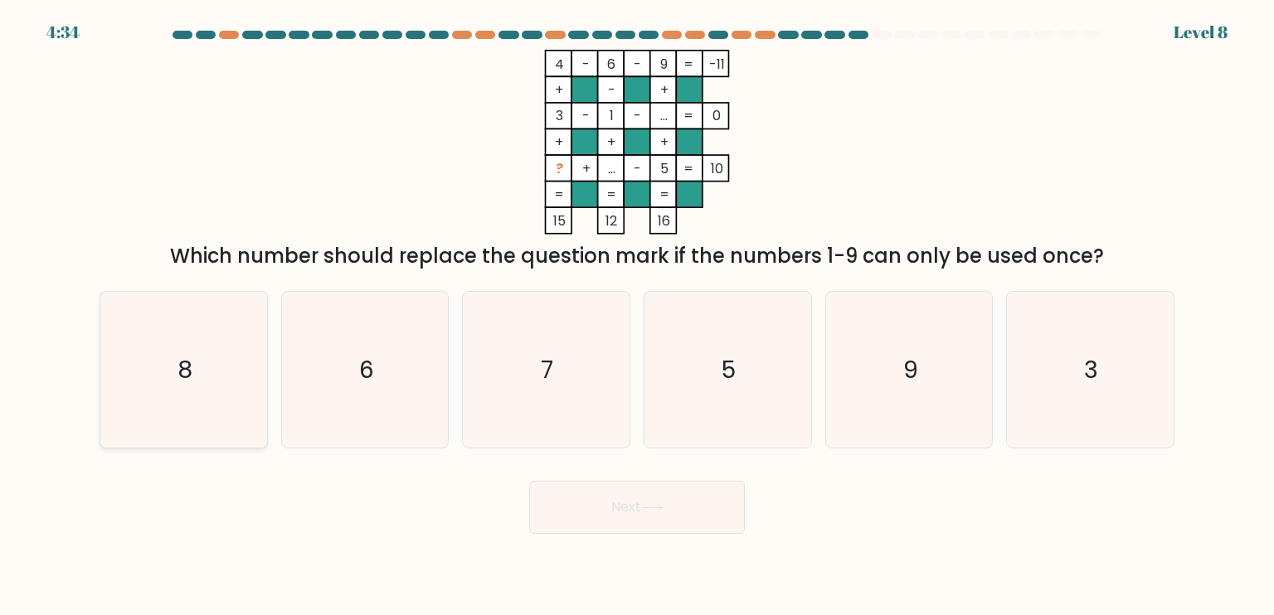
click at [173, 377] on icon "8" at bounding box center [183, 370] width 156 height 156
click at [637, 316] on input "a. 8" at bounding box center [637, 312] width 1 height 8
radio input "true"
click at [614, 526] on button "Next" at bounding box center [637, 507] width 216 height 53
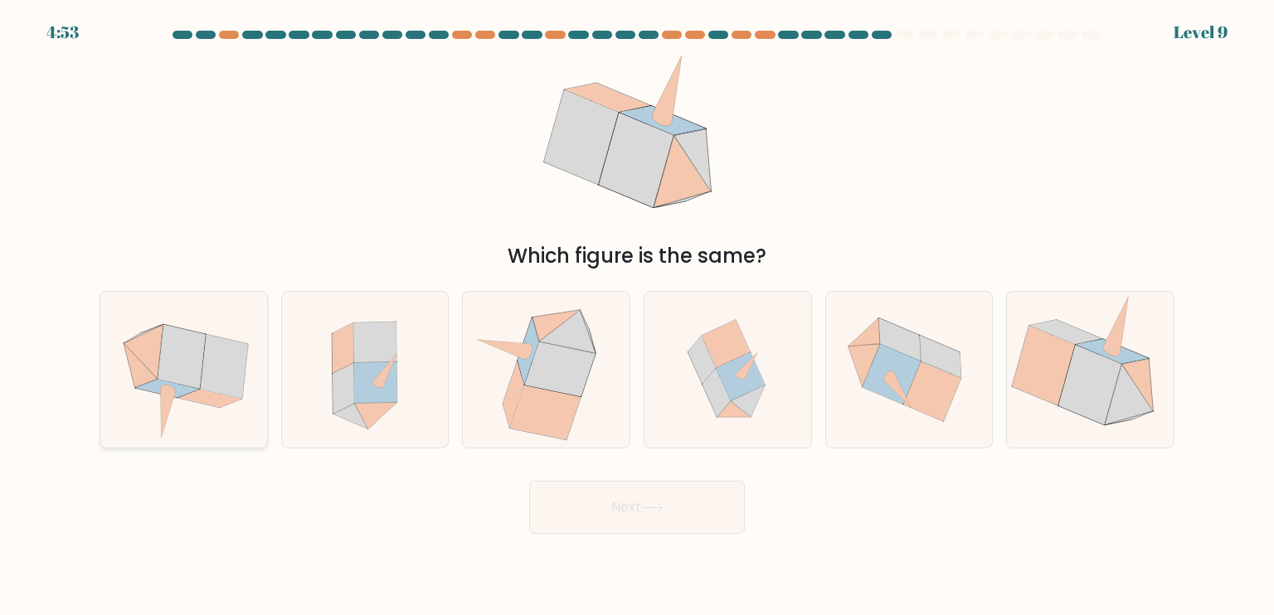
click at [163, 371] on icon at bounding box center [182, 356] width 48 height 64
click at [637, 316] on input "a." at bounding box center [637, 312] width 1 height 8
radio input "true"
click at [522, 434] on icon at bounding box center [545, 413] width 70 height 55
click at [637, 316] on input "c." at bounding box center [637, 312] width 1 height 8
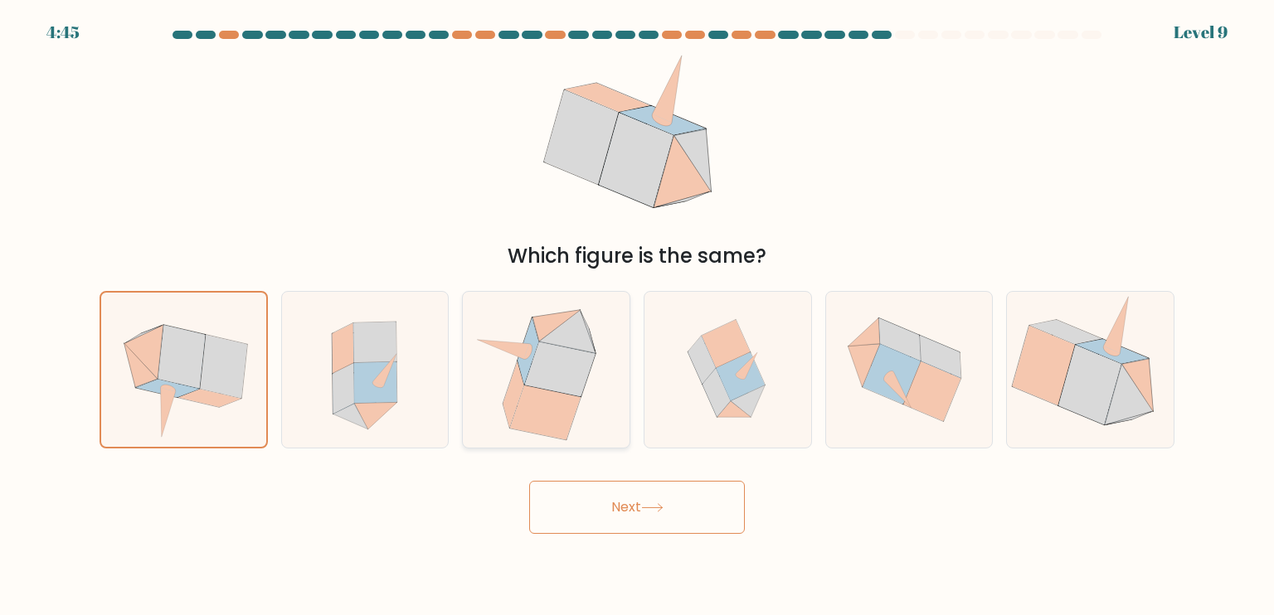
radio input "true"
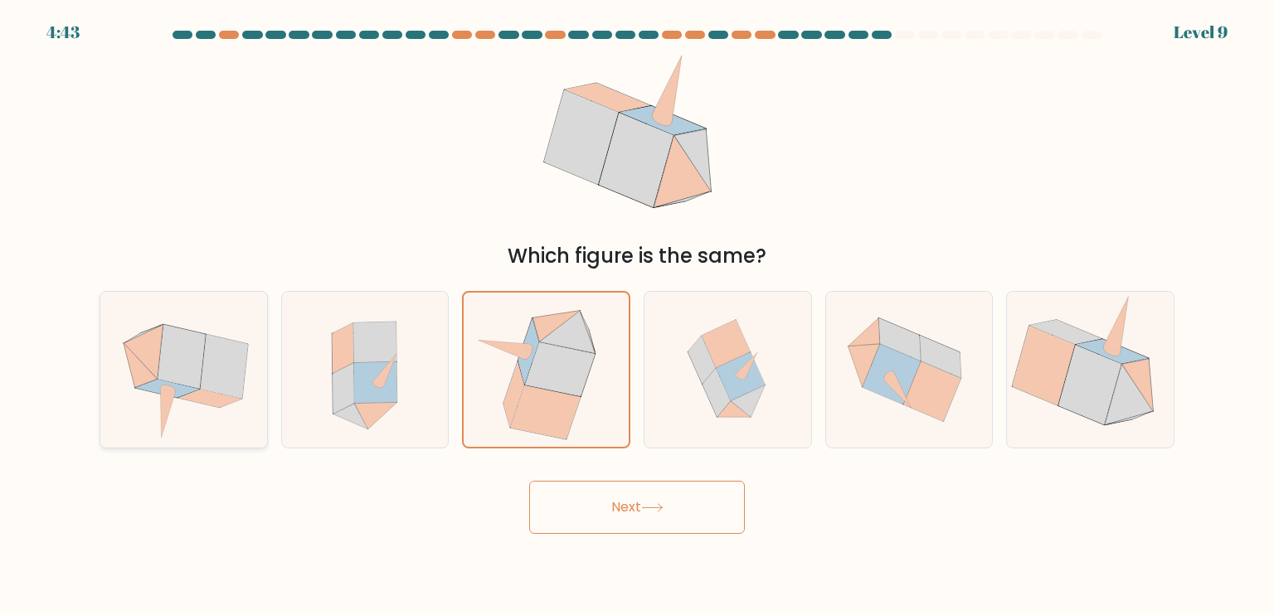
click at [213, 400] on icon at bounding box center [183, 370] width 159 height 156
click at [637, 316] on input "a." at bounding box center [637, 312] width 1 height 8
radio input "true"
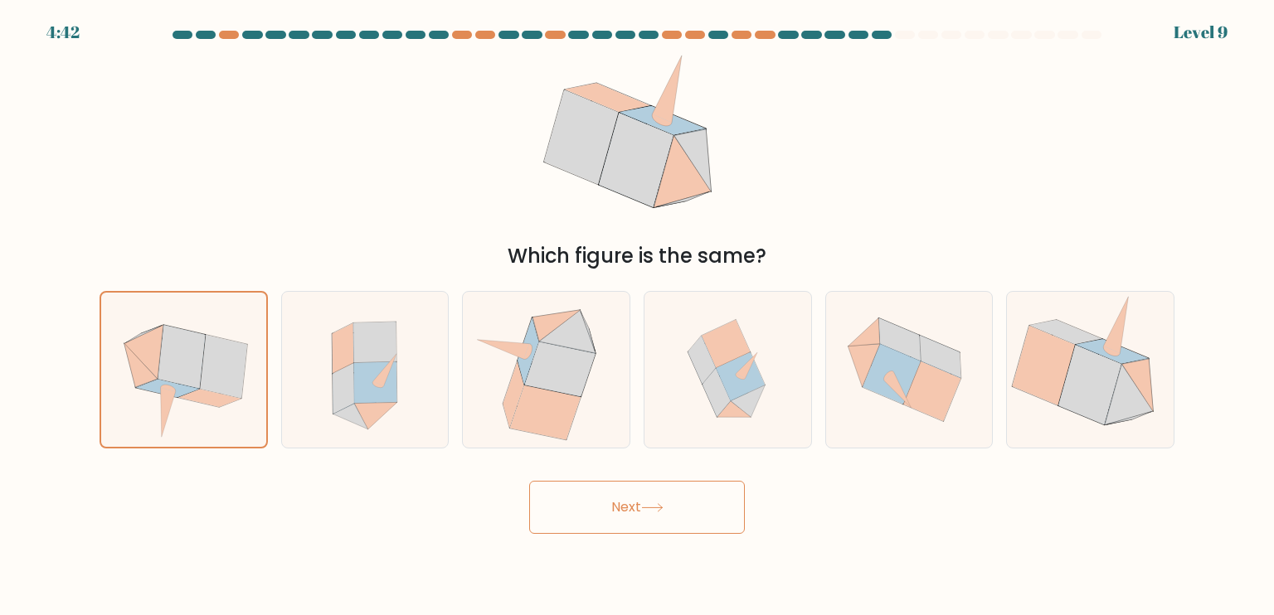
click at [646, 526] on button "Next" at bounding box center [637, 507] width 216 height 53
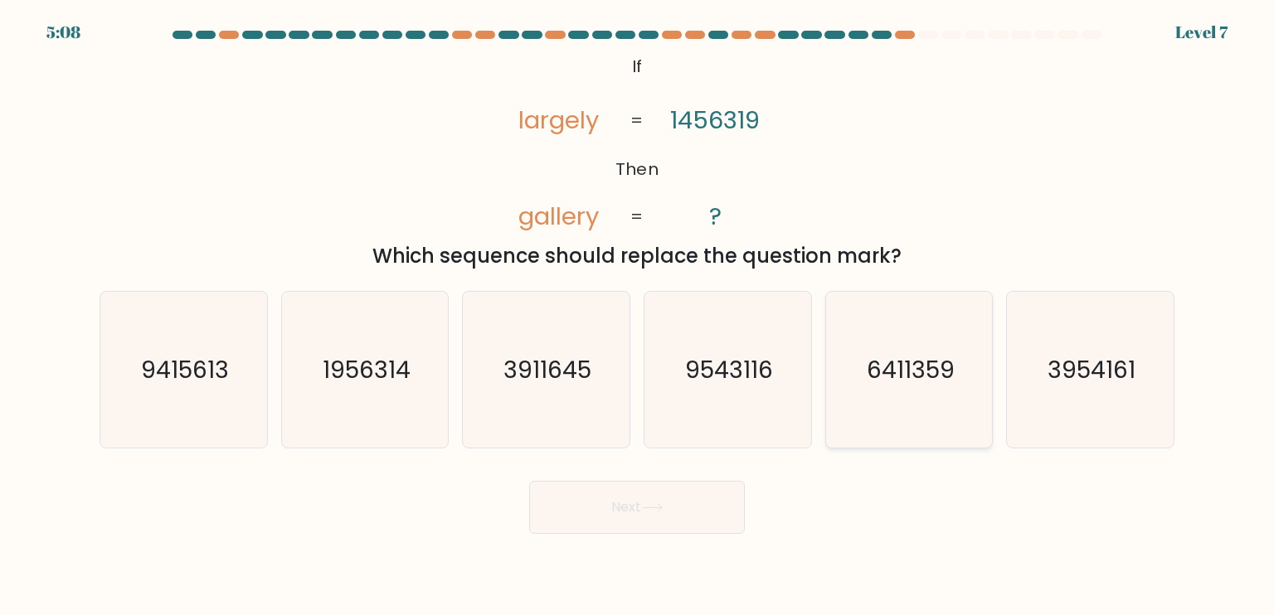
click at [903, 386] on text "6411359" at bounding box center [910, 368] width 88 height 33
click at [638, 316] on input "e. 6411359" at bounding box center [637, 312] width 1 height 8
radio input "true"
click at [679, 517] on button "Next" at bounding box center [637, 507] width 216 height 53
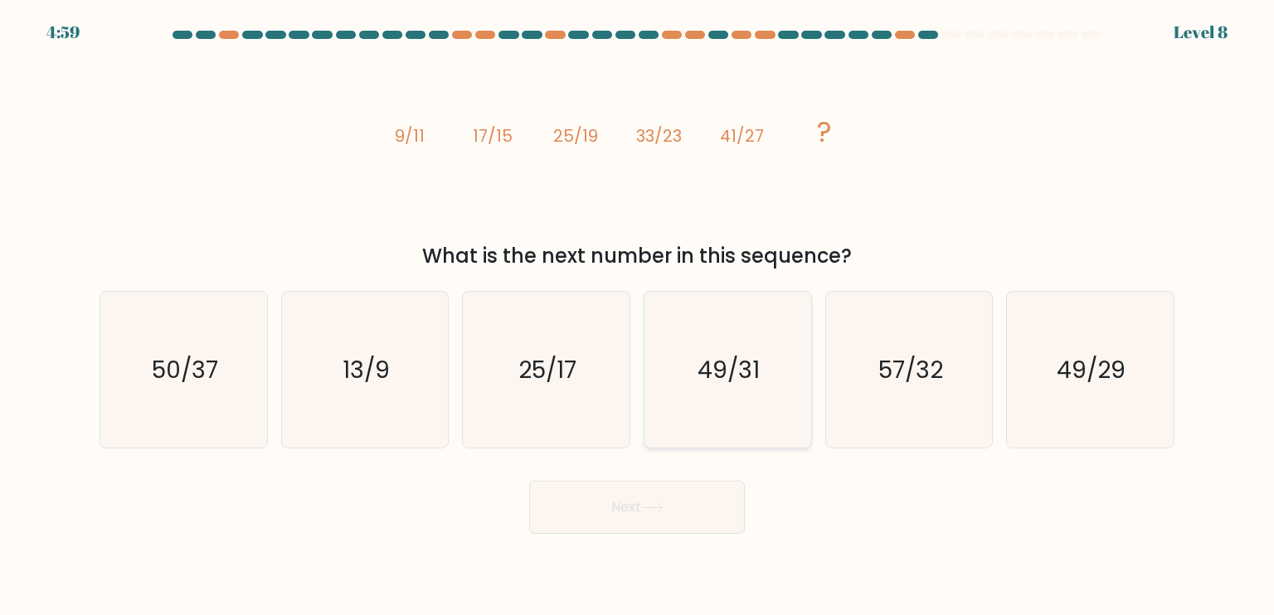
click at [718, 402] on icon "49/31" at bounding box center [727, 370] width 156 height 156
click at [638, 316] on input "d. 49/31" at bounding box center [637, 312] width 1 height 8
radio input "true"
click at [648, 534] on button "Next" at bounding box center [637, 507] width 216 height 53
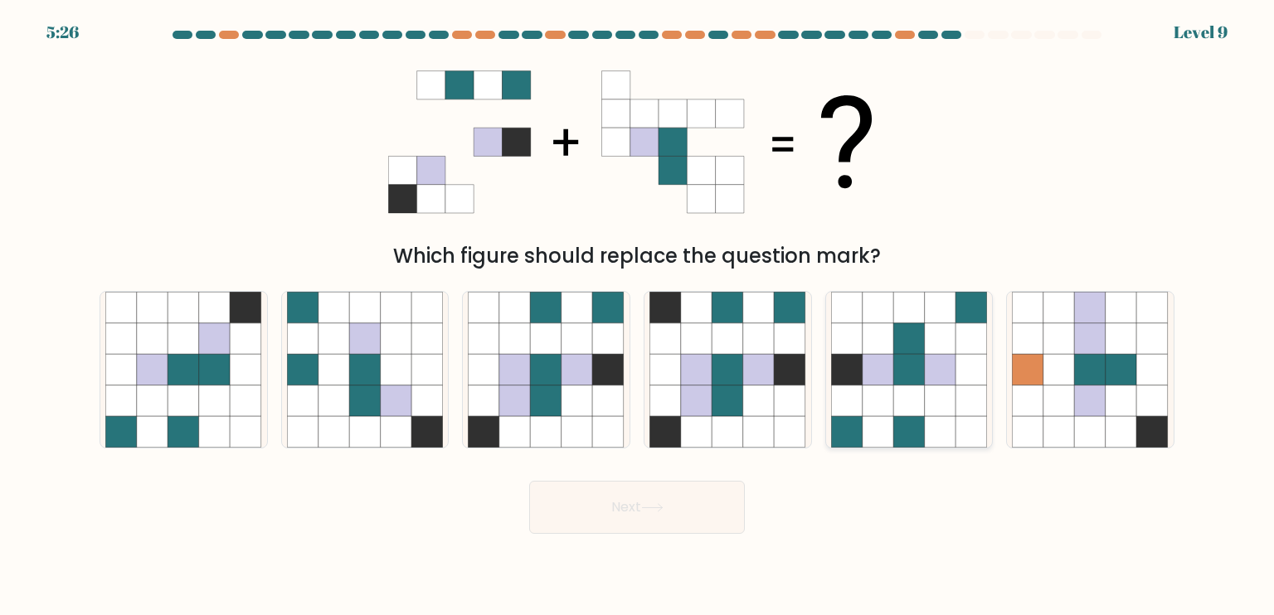
click at [873, 383] on icon at bounding box center [878, 370] width 32 height 32
click at [638, 316] on input "e." at bounding box center [637, 312] width 1 height 8
radio input "true"
click at [652, 531] on button "Next" at bounding box center [637, 507] width 216 height 53
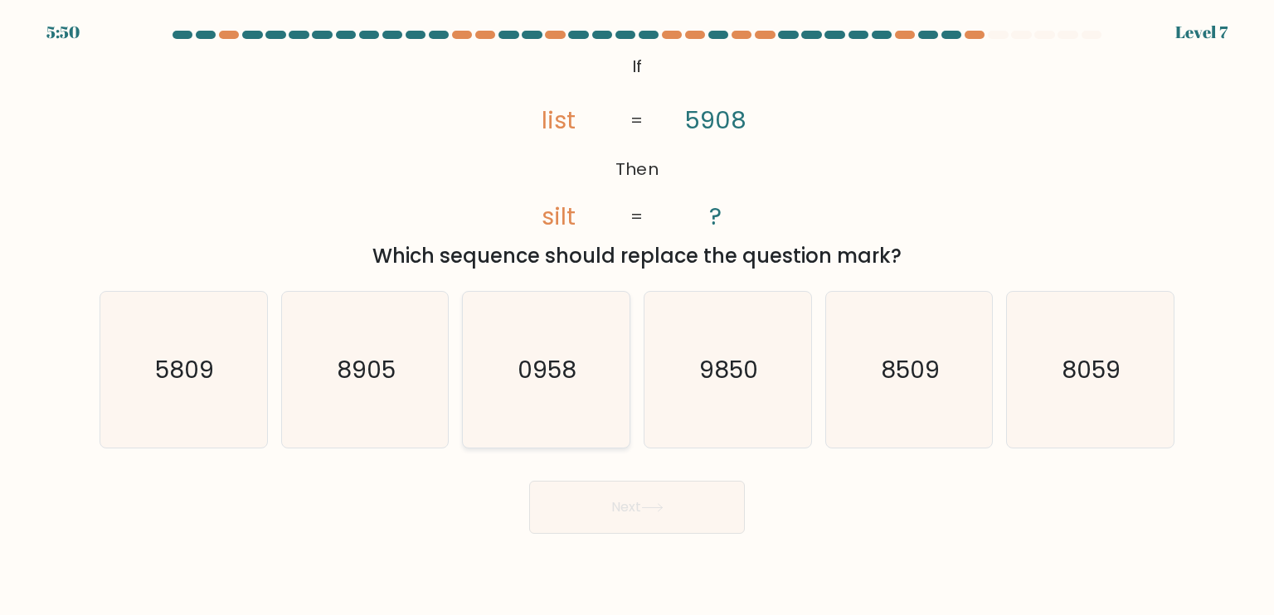
click at [534, 351] on icon "0958" at bounding box center [546, 370] width 156 height 156
click at [637, 316] on input "c. 0958" at bounding box center [637, 312] width 1 height 8
radio input "true"
click at [580, 510] on button "Next" at bounding box center [637, 507] width 216 height 53
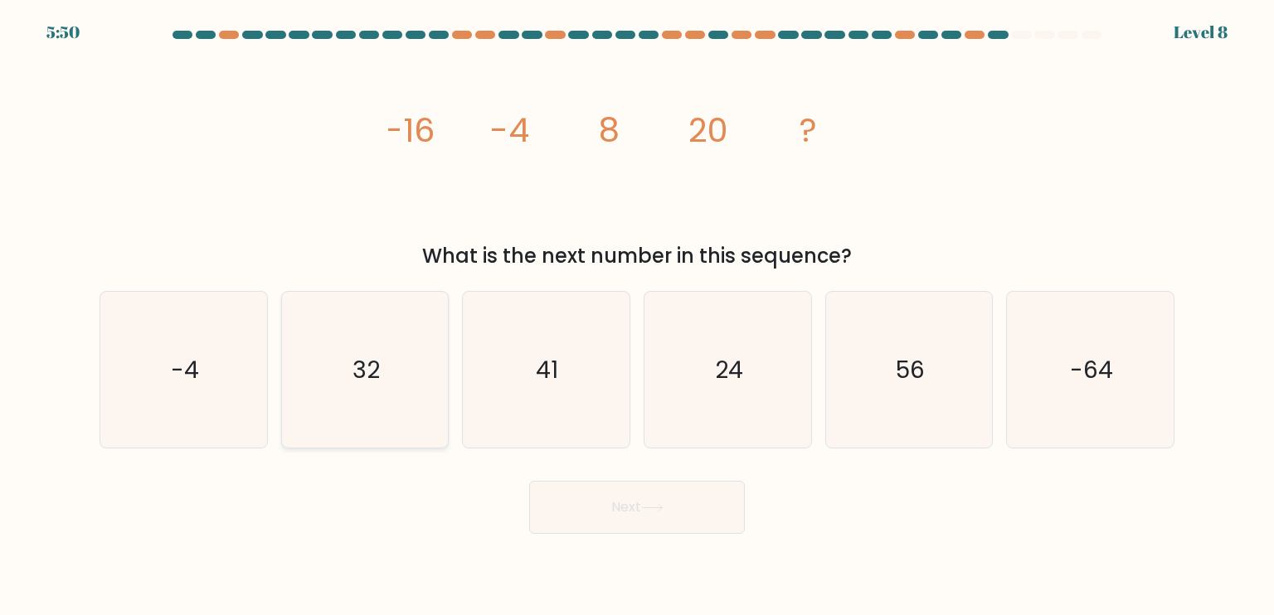
click at [432, 364] on icon "32" at bounding box center [365, 370] width 156 height 156
click at [637, 316] on input "b. 32" at bounding box center [637, 312] width 1 height 8
radio input "true"
click at [610, 496] on button "Next" at bounding box center [637, 507] width 216 height 53
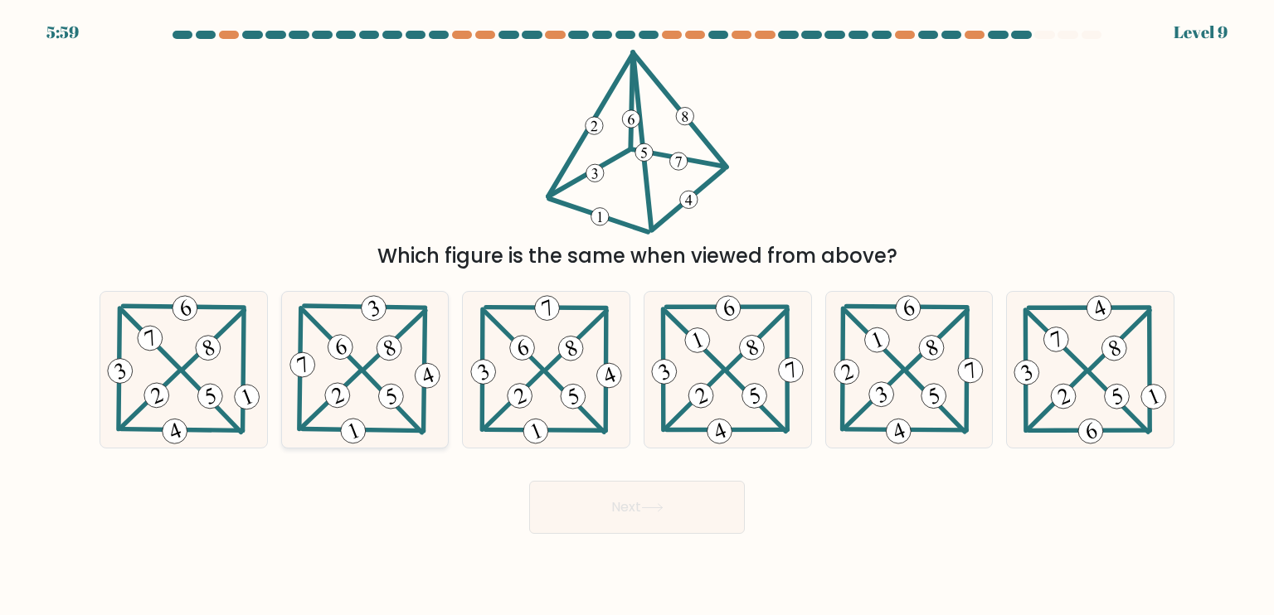
click at [353, 362] on icon at bounding box center [365, 370] width 158 height 156
click at [637, 316] on input "b." at bounding box center [637, 312] width 1 height 8
radio input "true"
click at [591, 520] on button "Next" at bounding box center [637, 507] width 216 height 53
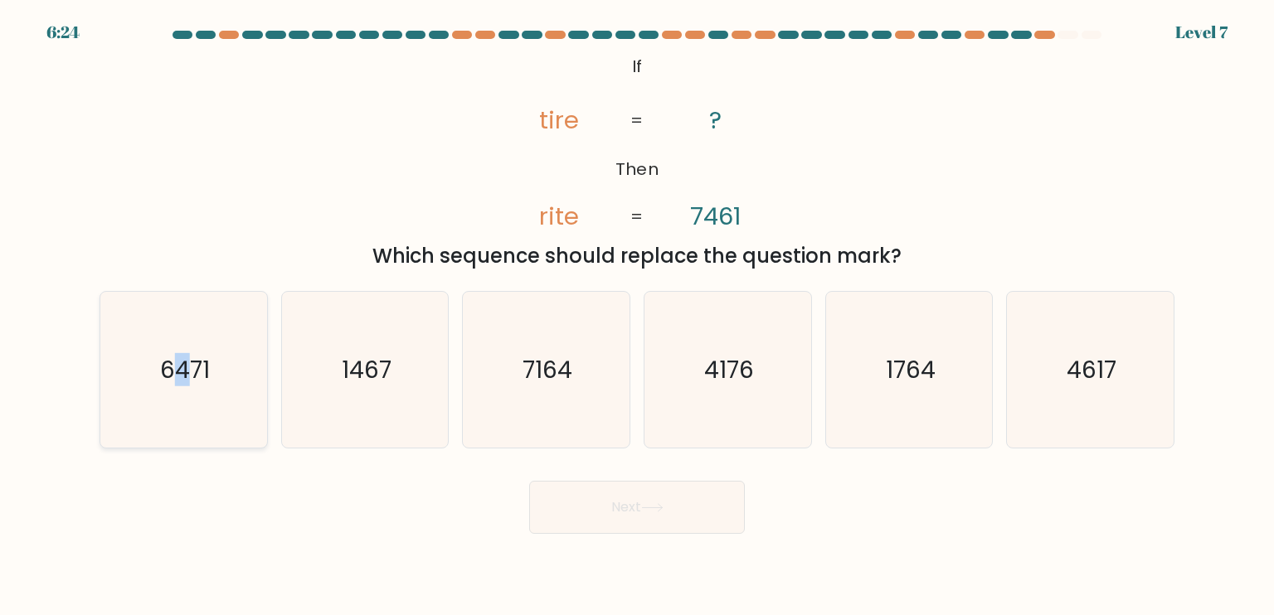
click at [182, 385] on text "6471" at bounding box center [185, 368] width 50 height 33
click at [681, 534] on button "Next" at bounding box center [637, 507] width 216 height 53
click at [189, 412] on icon "6471" at bounding box center [183, 370] width 156 height 156
click at [637, 316] on input "a. 6471" at bounding box center [637, 312] width 1 height 8
radio input "true"
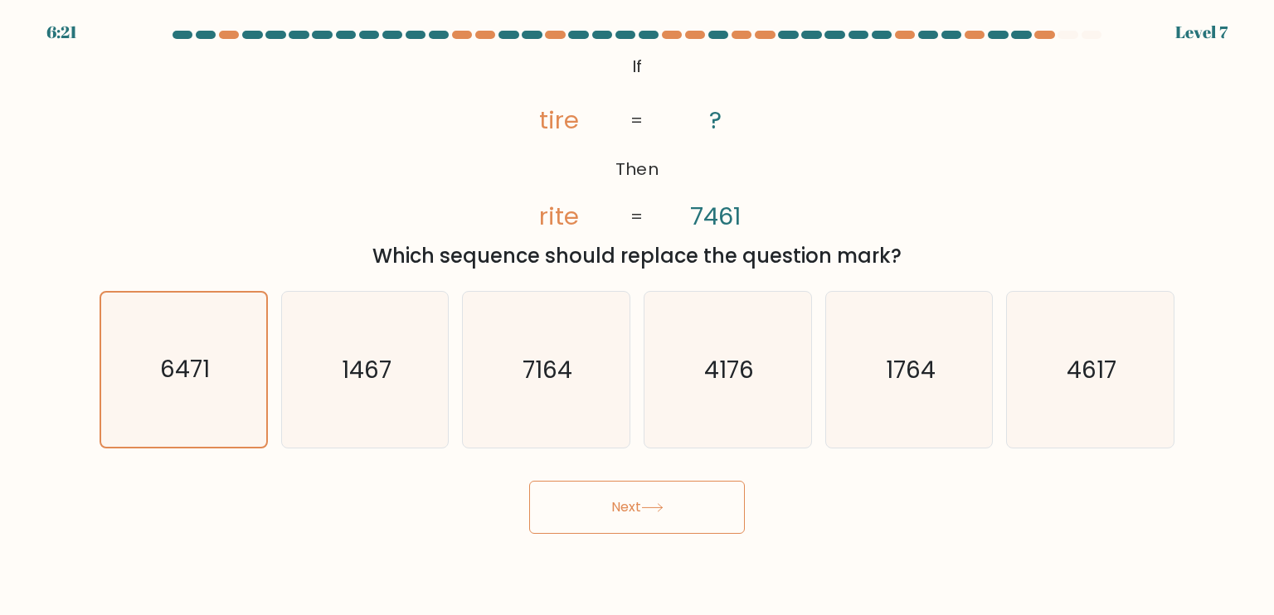
click at [609, 520] on button "Next" at bounding box center [637, 507] width 216 height 53
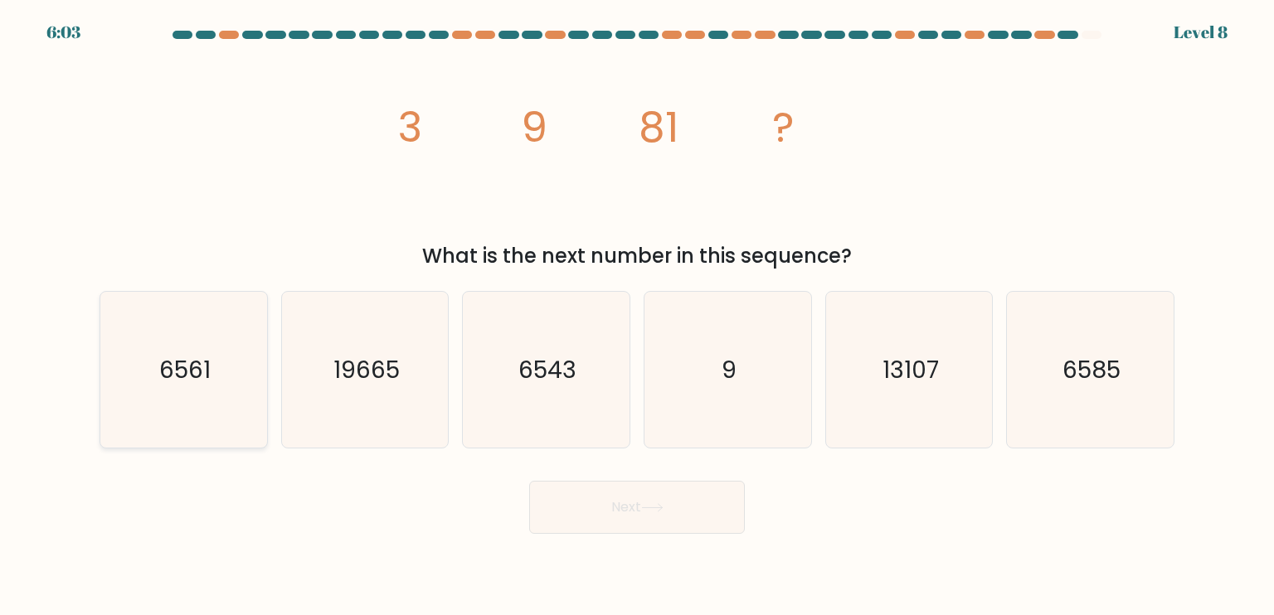
click at [212, 342] on icon "6561" at bounding box center [183, 370] width 156 height 156
click at [637, 316] on input "a. 6561" at bounding box center [637, 312] width 1 height 8
radio input "true"
click at [582, 504] on button "Next" at bounding box center [637, 507] width 216 height 53
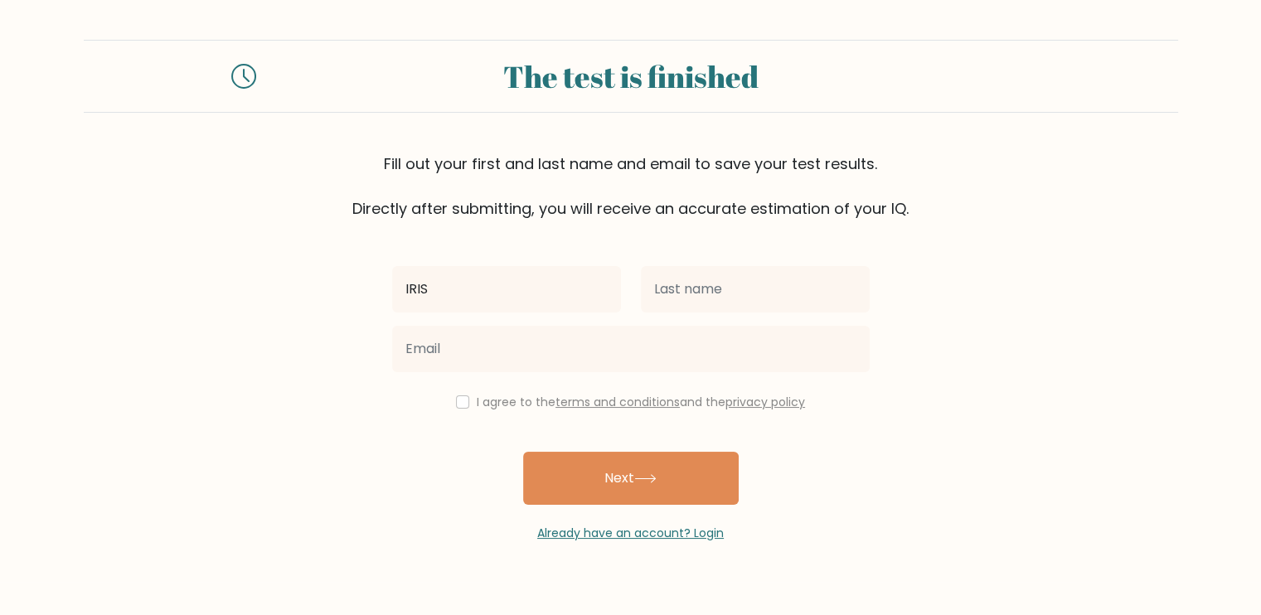
type input "IRIS"
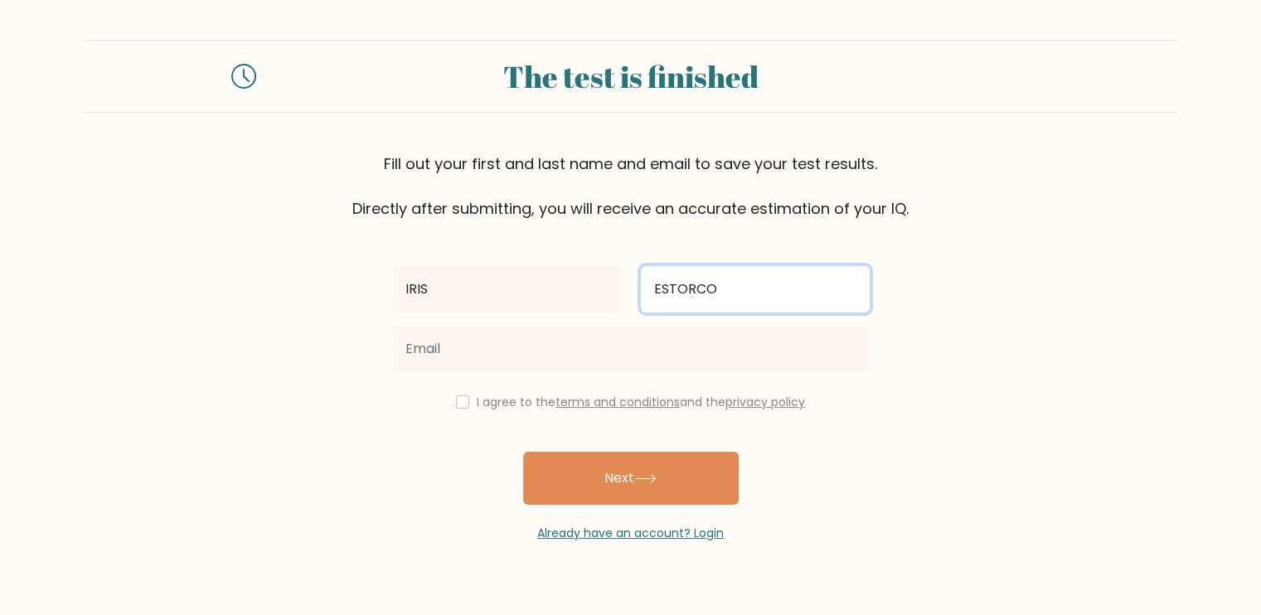
type input "ESTORCO"
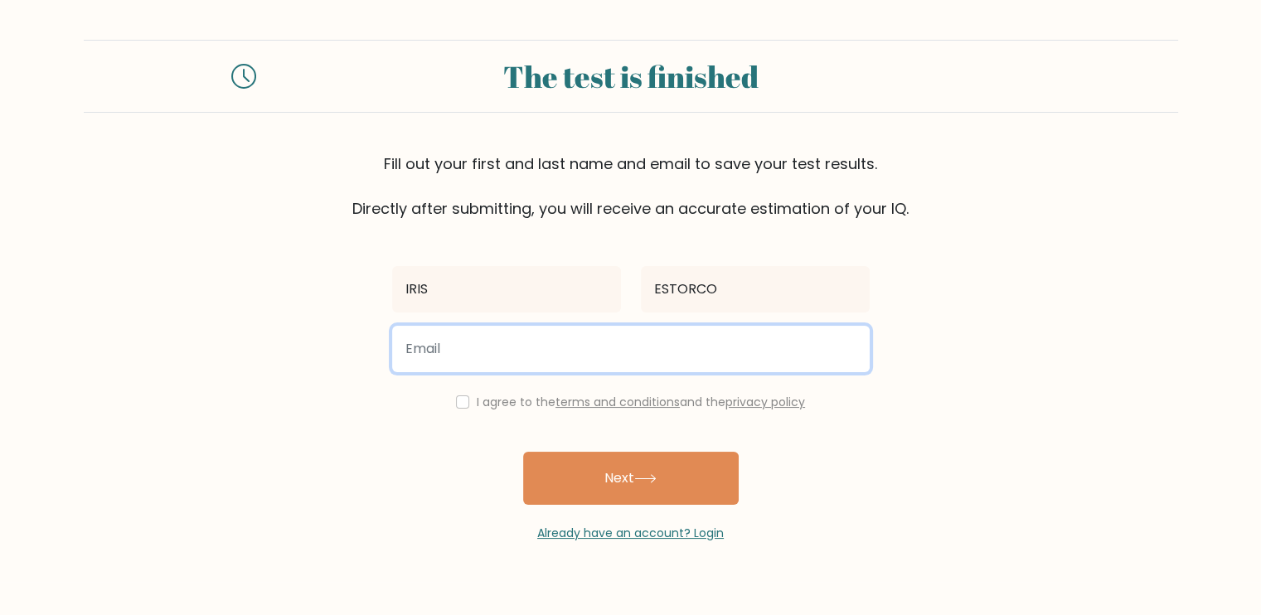
click at [435, 372] on input "email" at bounding box center [631, 349] width 478 height 46
type input "irisestorco@gmail.com"
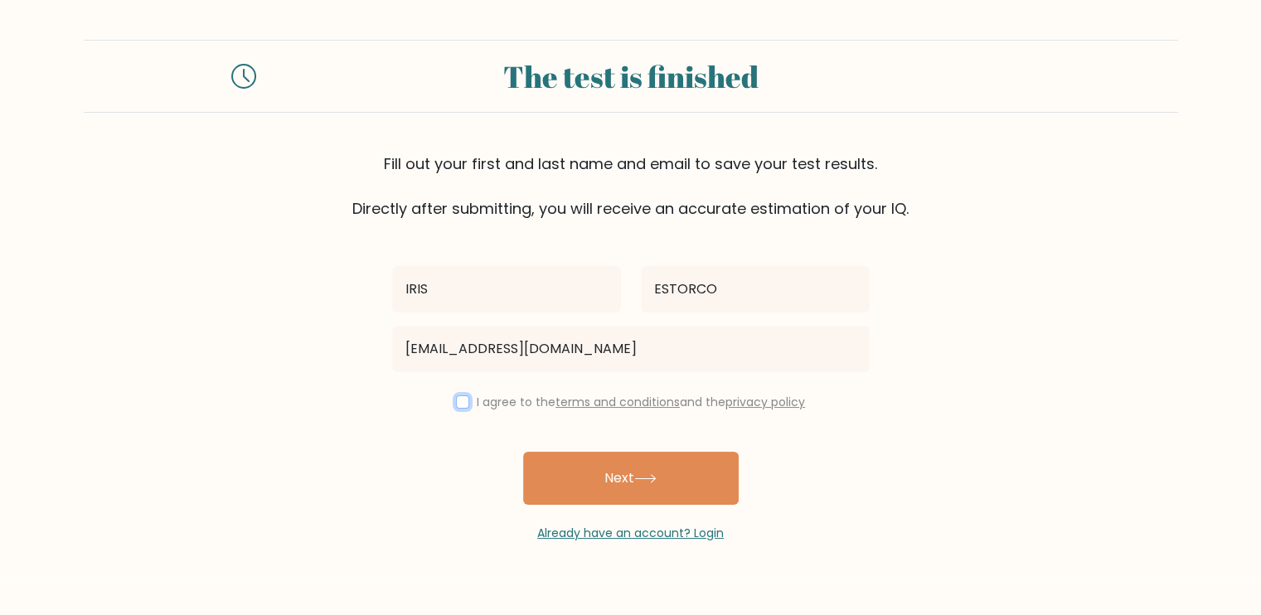
click at [456, 409] on input "checkbox" at bounding box center [462, 402] width 13 height 13
checkbox input "true"
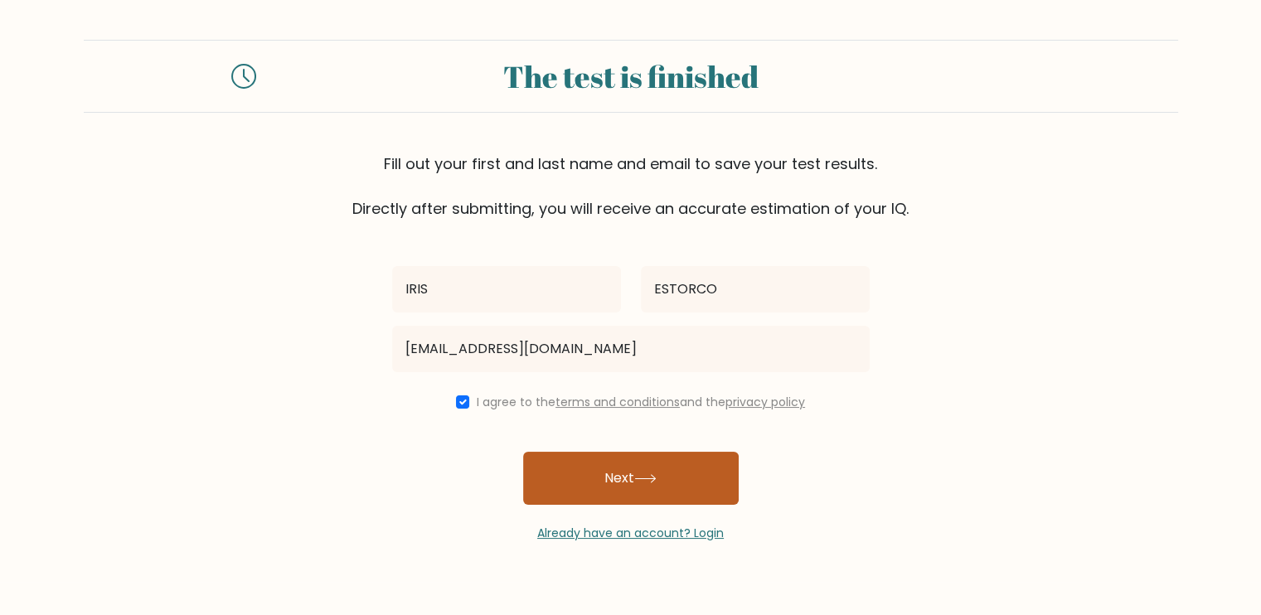
click at [595, 505] on button "Next" at bounding box center [631, 478] width 216 height 53
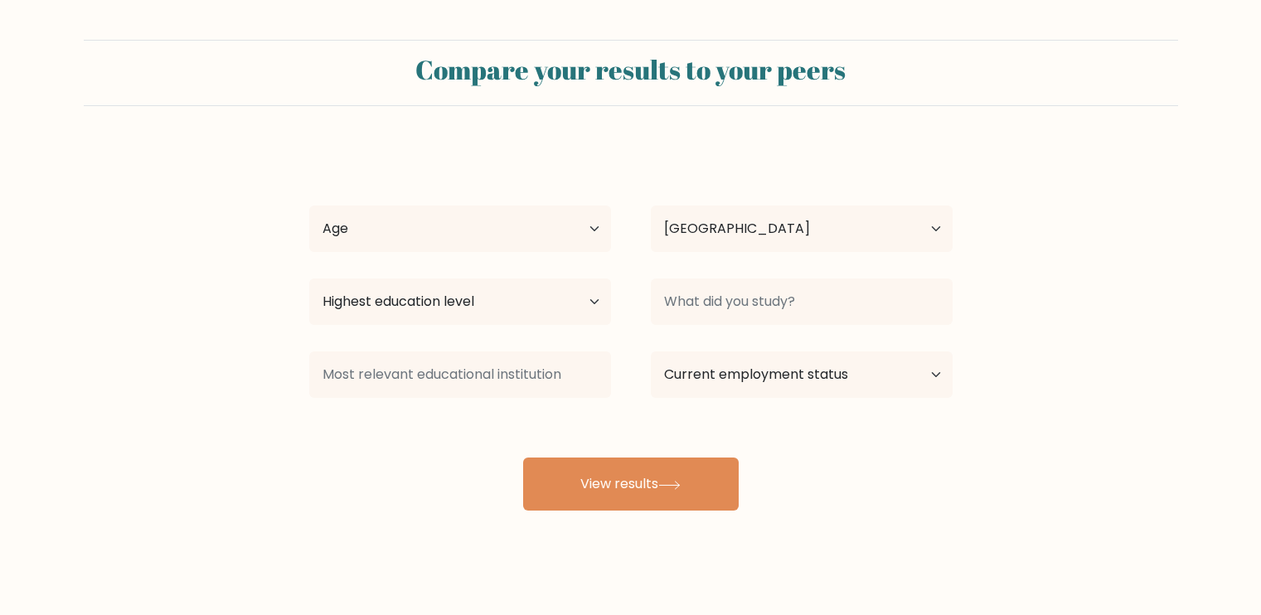
select select "PH"
click at [494, 252] on select "Age Under [DEMOGRAPHIC_DATA] [DEMOGRAPHIC_DATA] [DEMOGRAPHIC_DATA] [DEMOGRAPHIC…" at bounding box center [460, 229] width 302 height 46
select select "25_34"
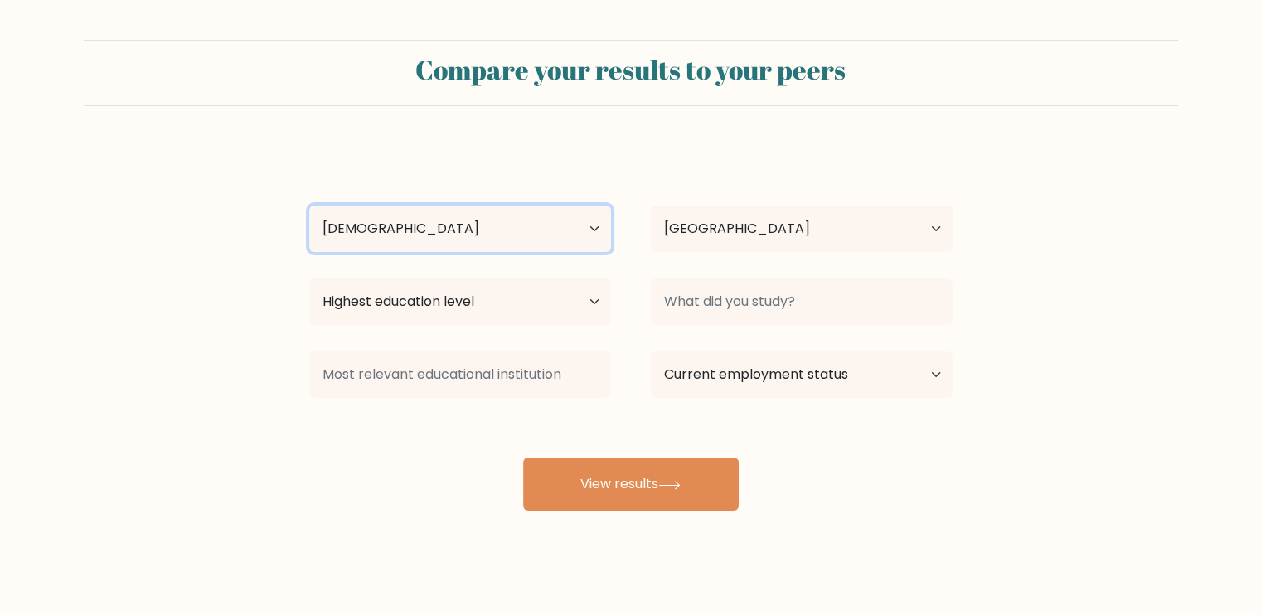
click at [311, 252] on select "Age Under 18 years old 18-24 years old 25-34 years old 35-44 years old 45-54 ye…" at bounding box center [460, 229] width 302 height 46
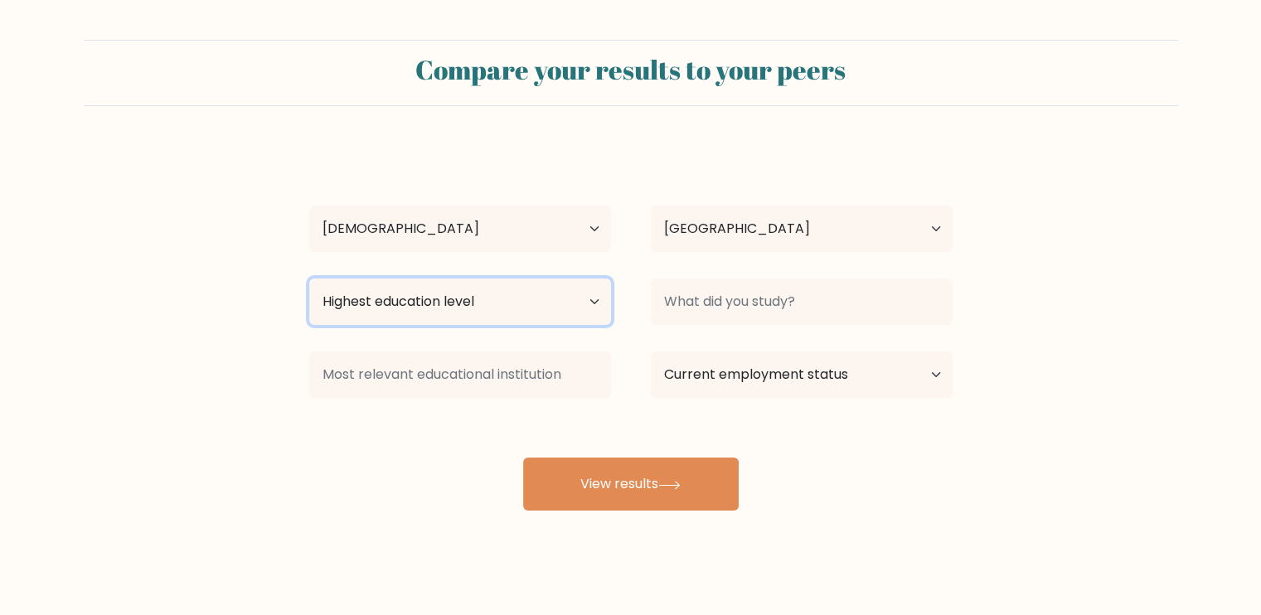
click at [582, 325] on select "Highest education level No schooling Primary Lower Secondary Upper Secondary Oc…" at bounding box center [460, 302] width 302 height 46
select select "bachelors_degree"
click at [311, 325] on select "Highest education level No schooling Primary Lower Secondary Upper Secondary Oc…" at bounding box center [460, 302] width 302 height 46
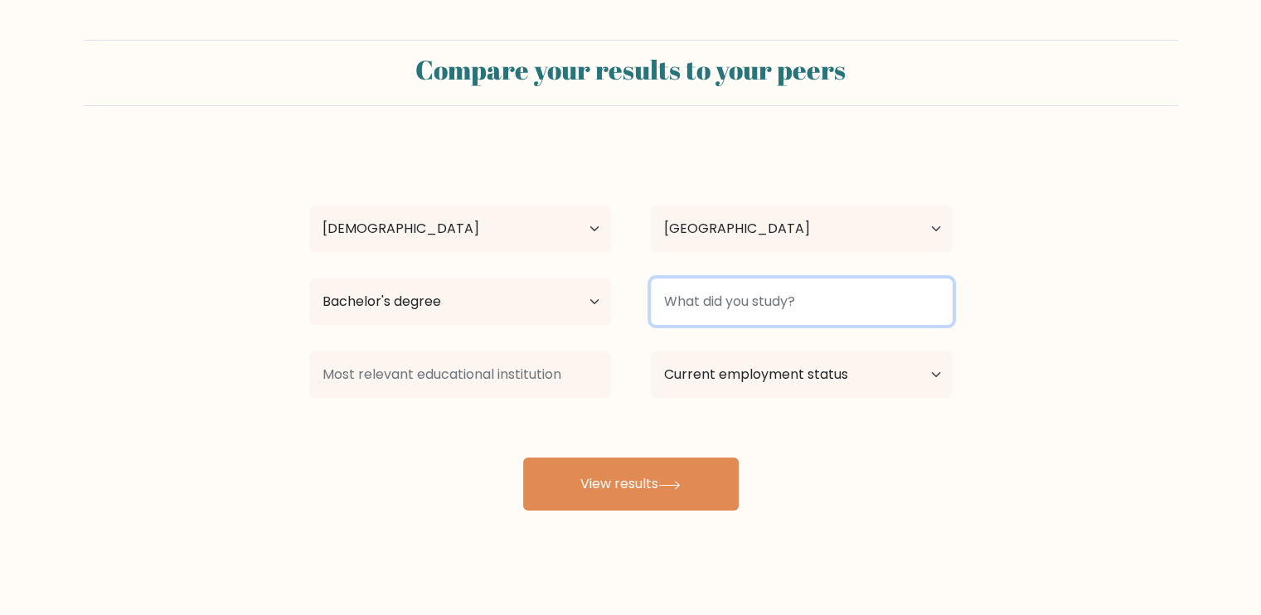
click at [721, 325] on input at bounding box center [802, 302] width 302 height 46
type input "B"
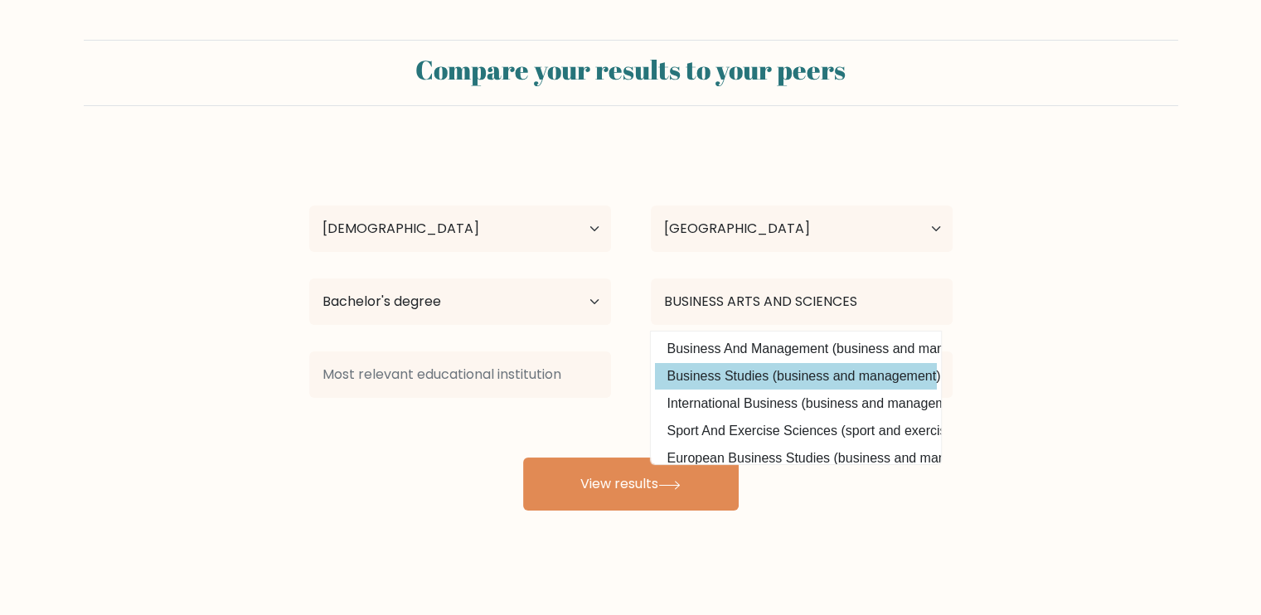
click at [779, 390] on option "Business Studies (business and management)" at bounding box center [796, 376] width 282 height 27
type input "Business Studies"
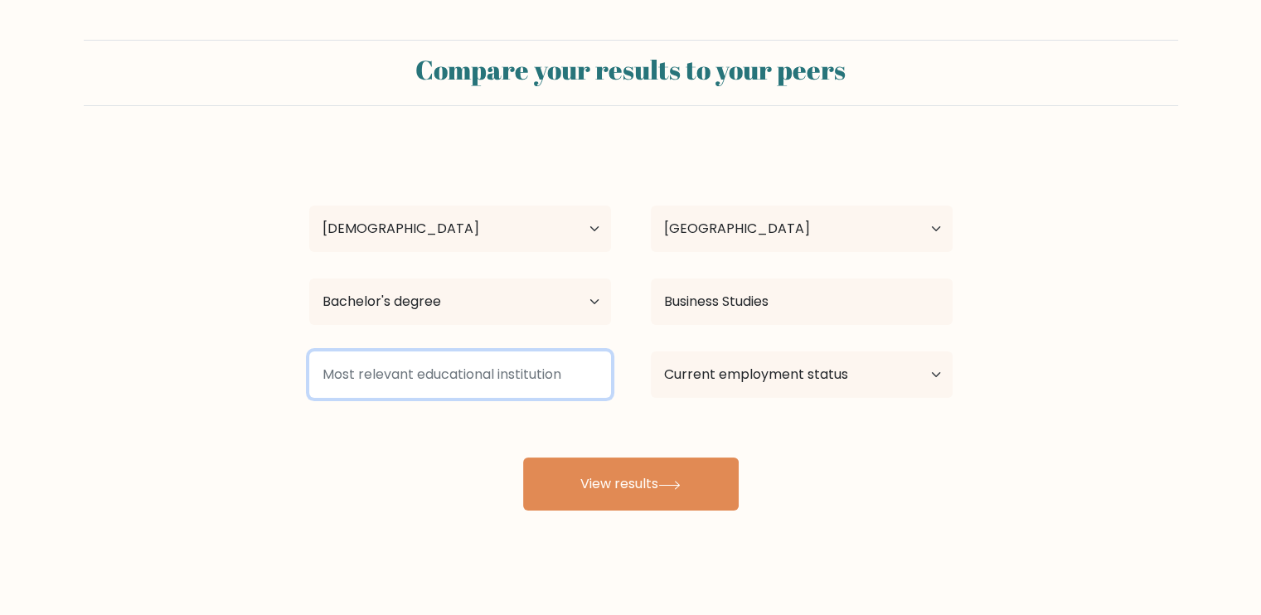
click at [454, 398] on input at bounding box center [460, 375] width 302 height 46
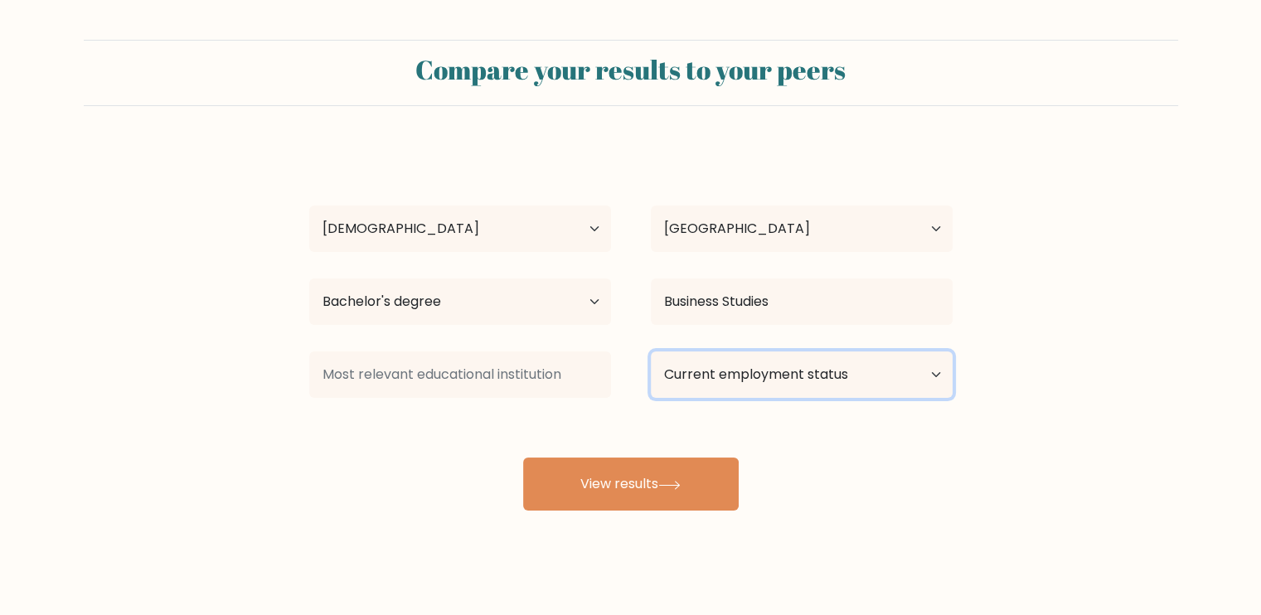
click at [709, 398] on select "Current employment status Employed Student Retired Other / prefer not to answer" at bounding box center [802, 375] width 302 height 46
select select "other"
click at [655, 398] on select "Current employment status Employed Student Retired Other / prefer not to answer" at bounding box center [802, 375] width 302 height 46
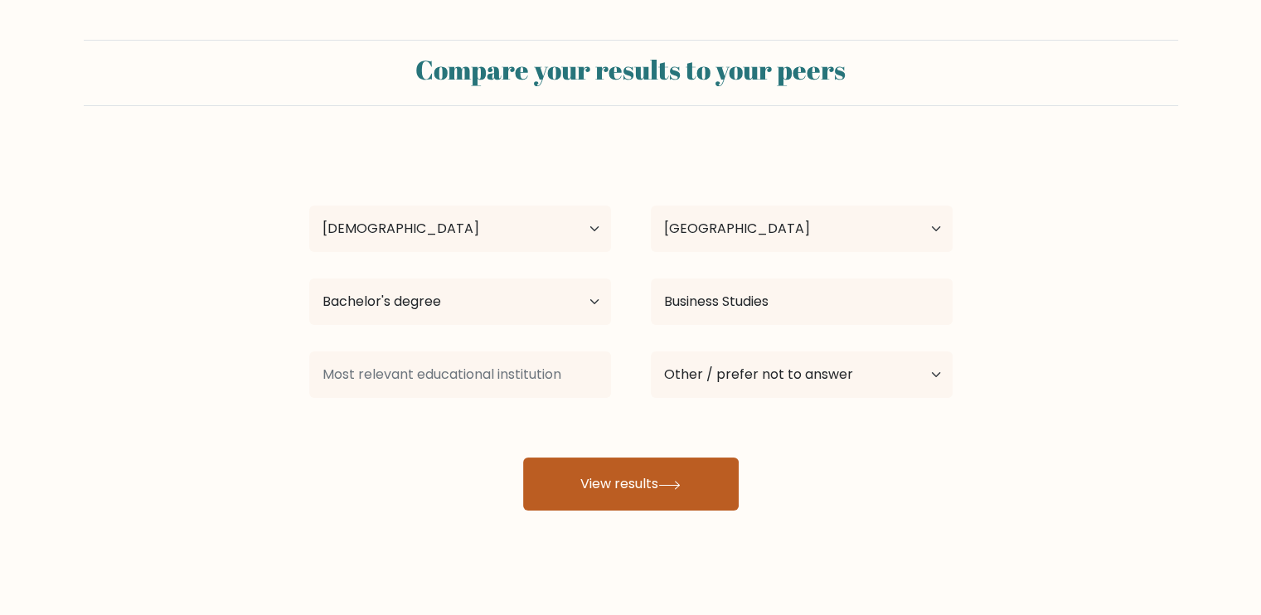
click at [605, 511] on button "View results" at bounding box center [631, 484] width 216 height 53
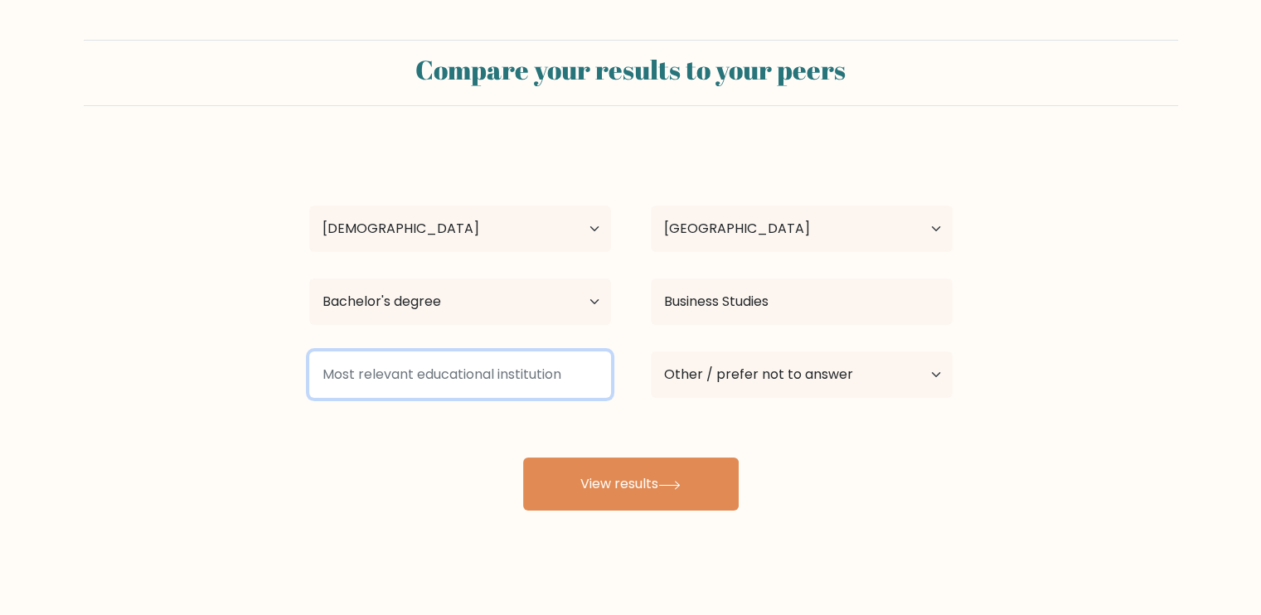
click at [439, 398] on input at bounding box center [460, 375] width 302 height 46
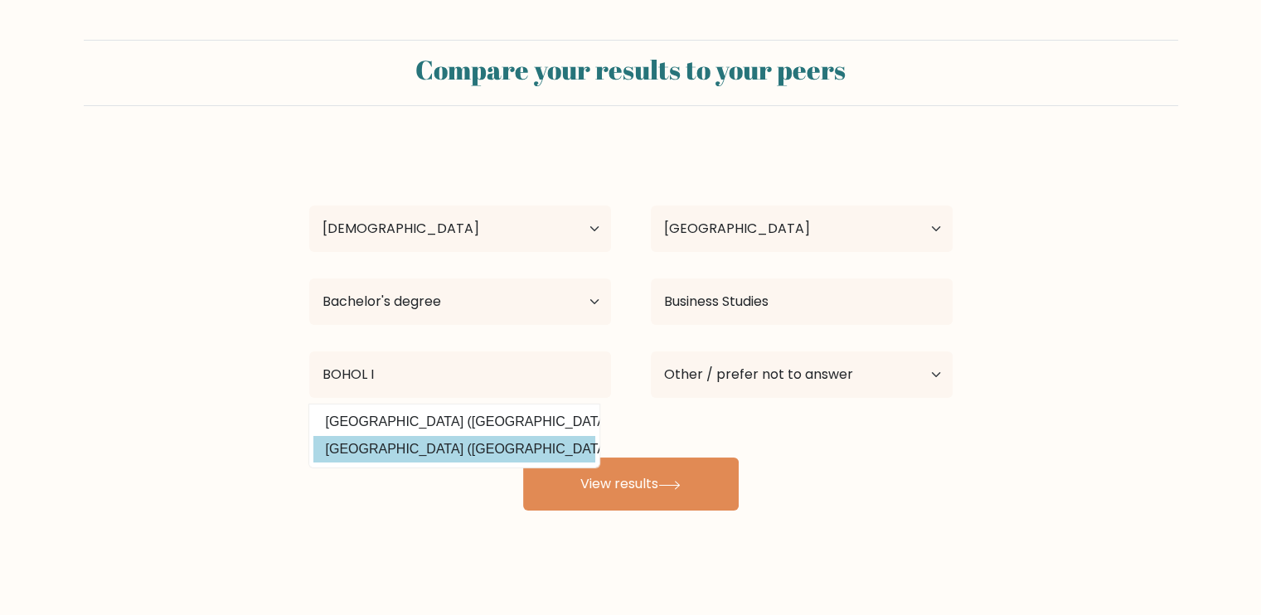
click at [386, 463] on option "Bohol Island State University (Philippines)" at bounding box center [454, 449] width 282 height 27
type input "[GEOGRAPHIC_DATA]"
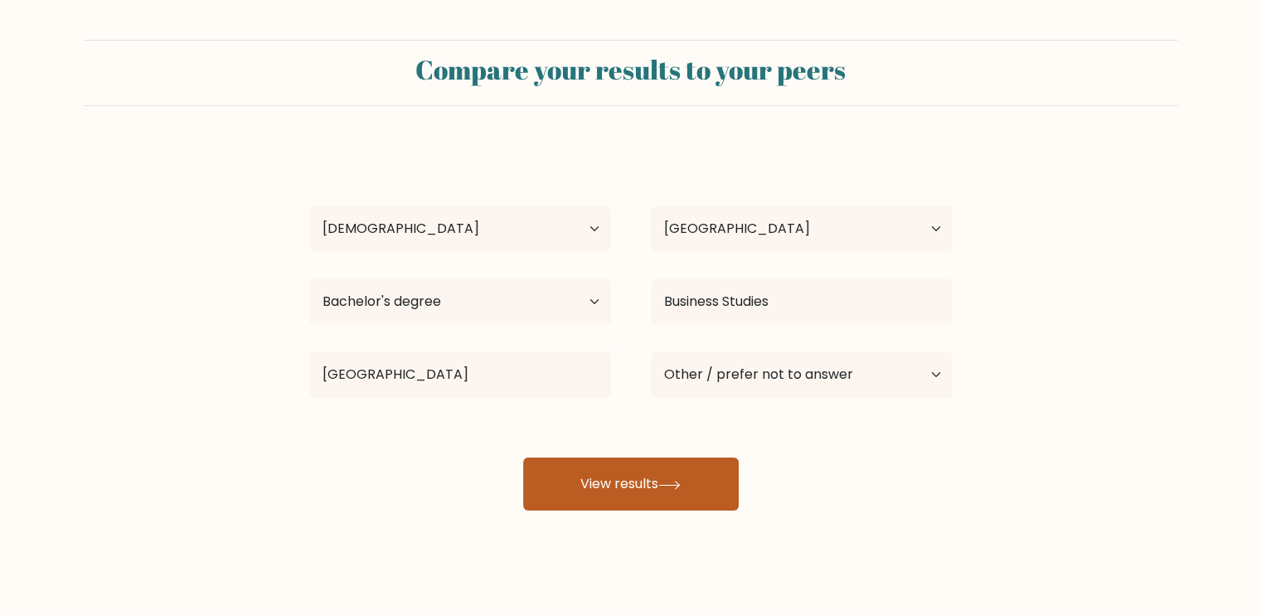
click at [677, 511] on button "View results" at bounding box center [631, 484] width 216 height 53
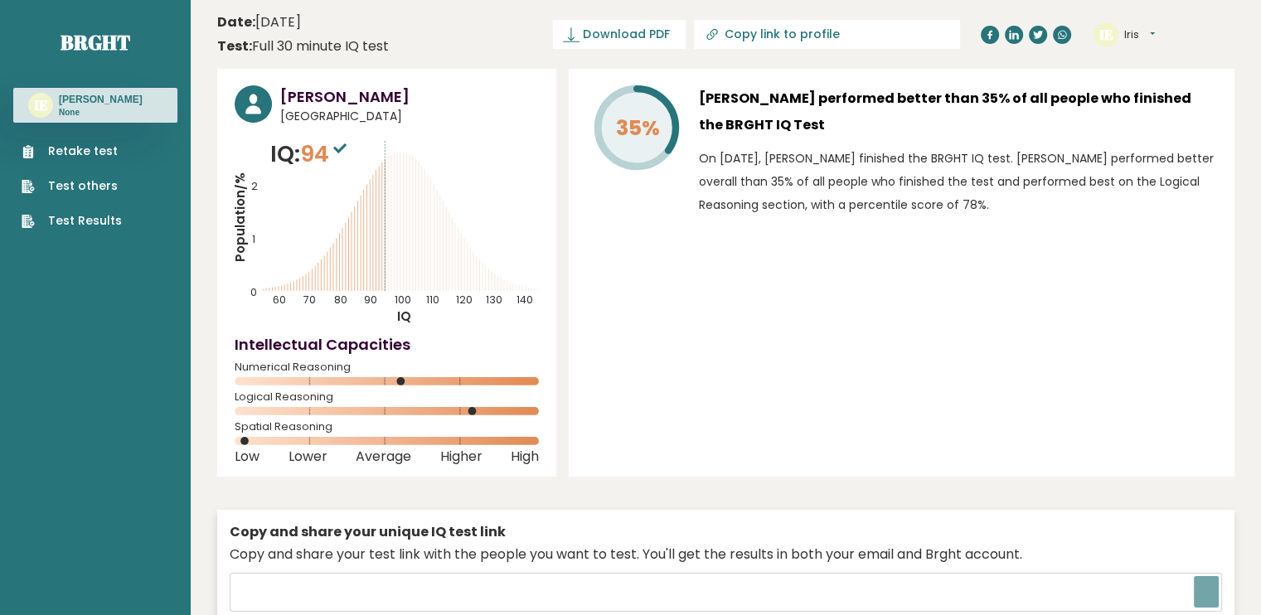
type input "[URL][DOMAIN_NAME]"
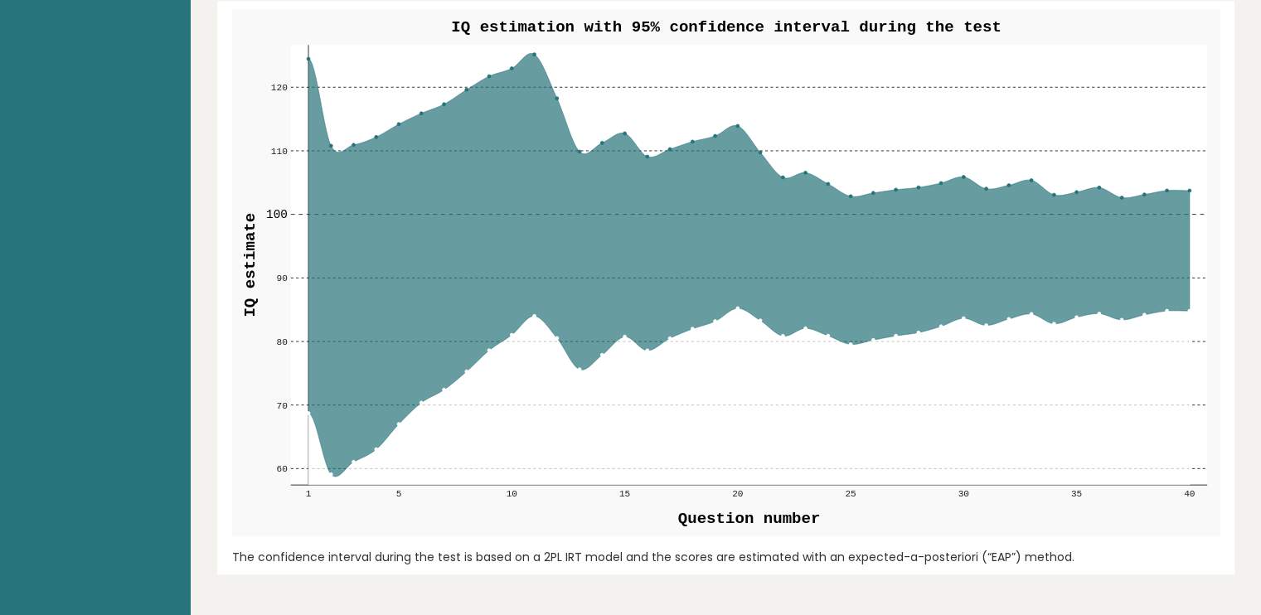
scroll to position [1990, 0]
